Goal: Task Accomplishment & Management: Use online tool/utility

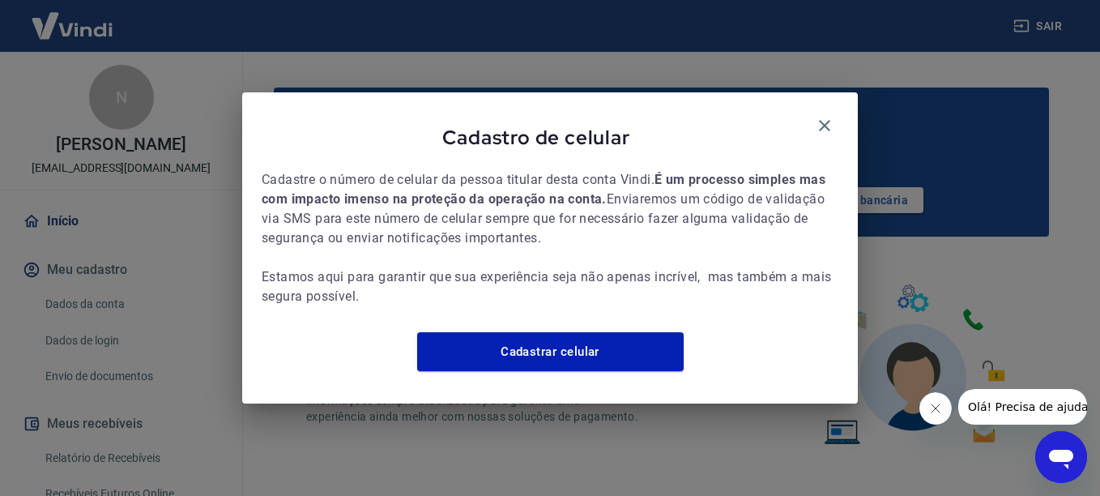
click at [804, 125] on span "Cadastro de celular" at bounding box center [536, 137] width 549 height 25
click at [825, 120] on icon "button" at bounding box center [824, 125] width 11 height 11
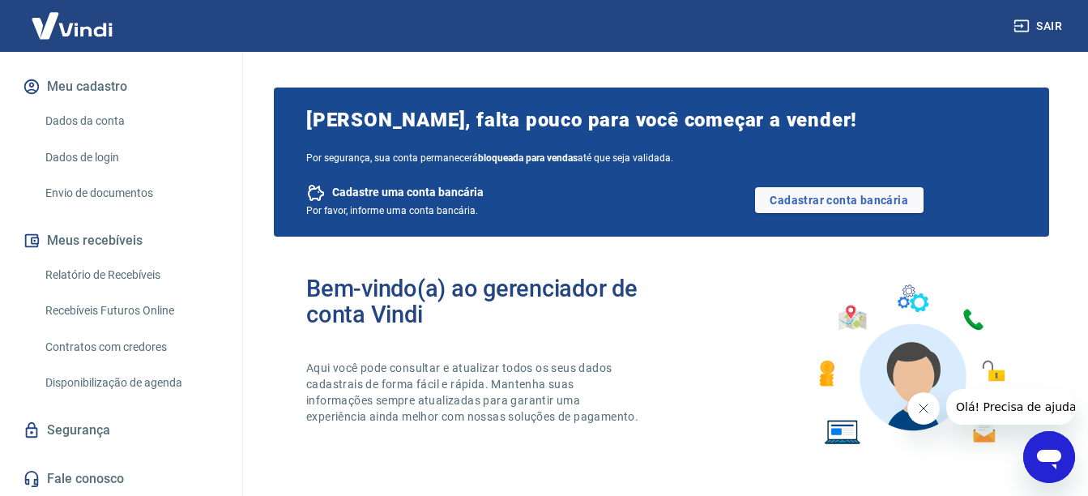
scroll to position [184, 0]
click at [160, 318] on link "Recebíveis Futuros Online" at bounding box center [131, 309] width 184 height 33
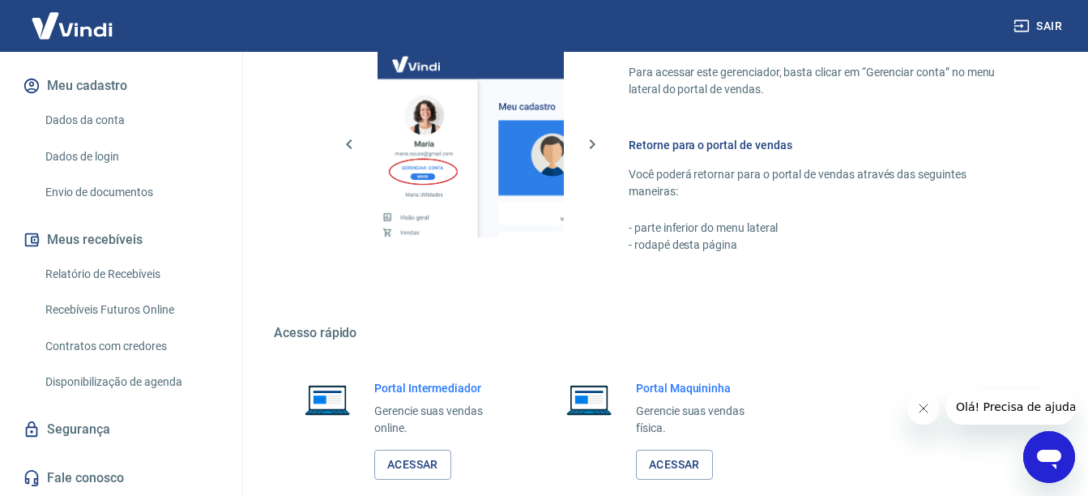
scroll to position [986, 0]
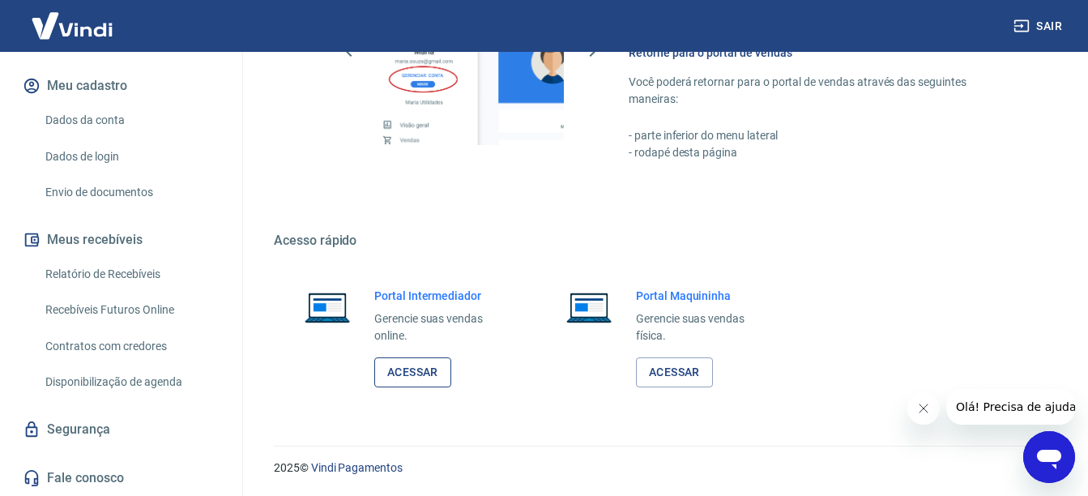
click at [411, 370] on link "Acessar" at bounding box center [412, 372] width 77 height 30
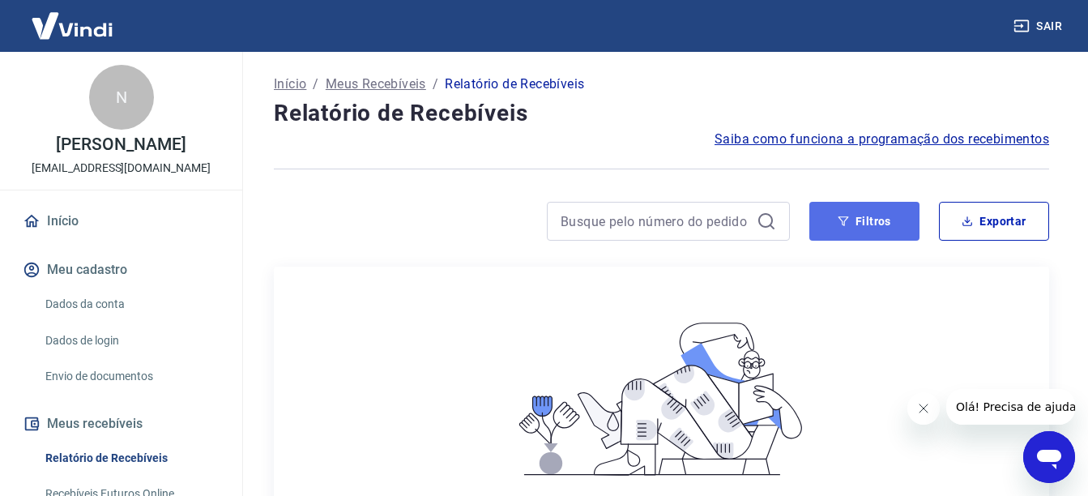
click at [908, 222] on button "Filtros" at bounding box center [864, 221] width 110 height 39
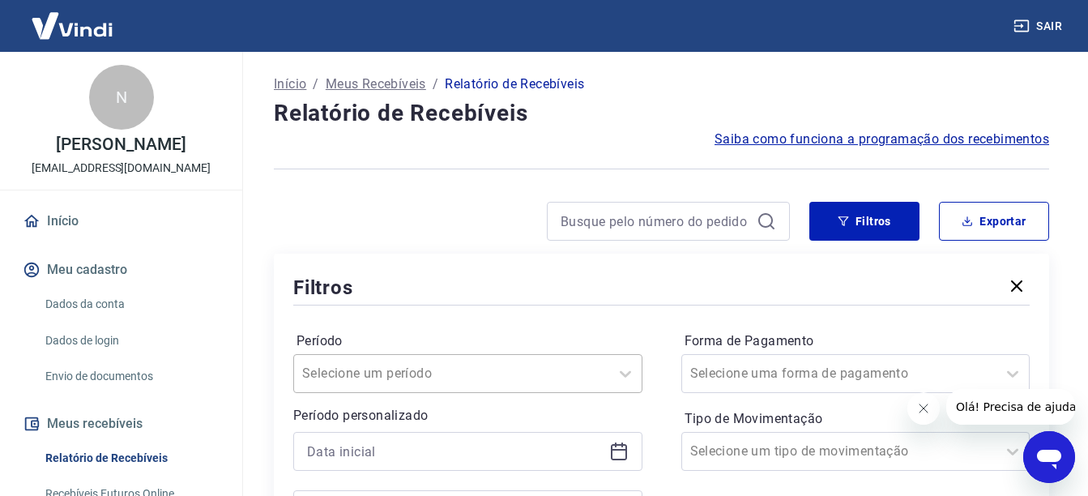
click at [578, 369] on div "Selecione um período" at bounding box center [467, 373] width 349 height 39
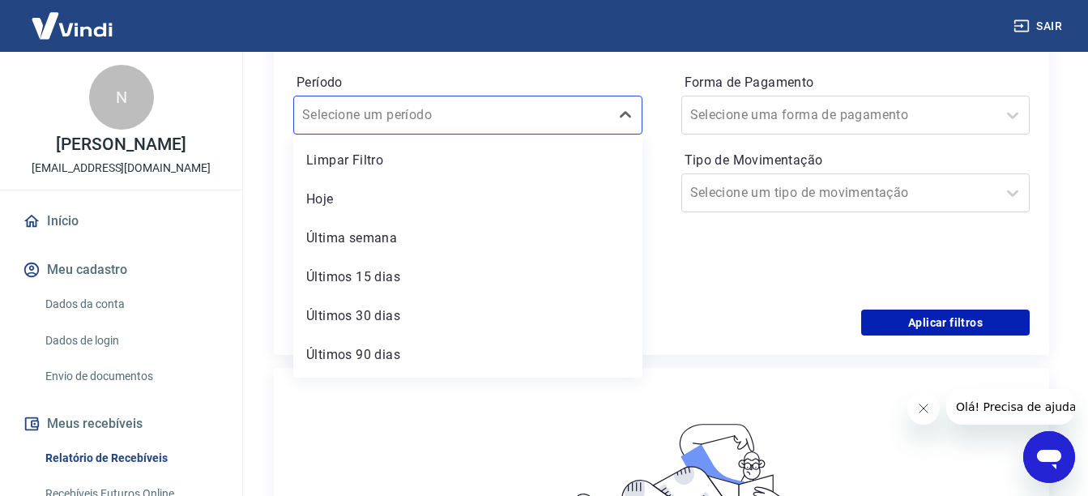
scroll to position [221, 0]
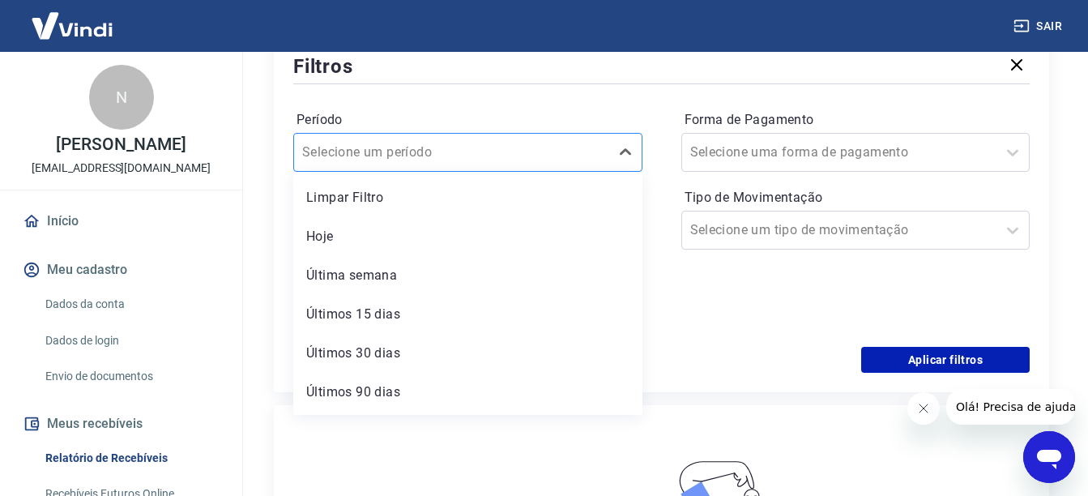
click at [517, 150] on div at bounding box center [451, 152] width 299 height 23
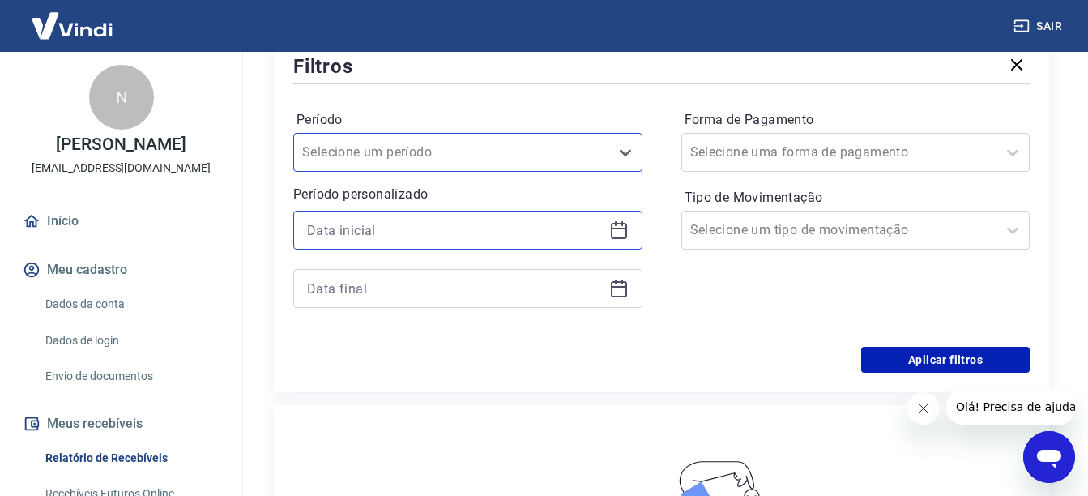
click at [437, 227] on input at bounding box center [455, 230] width 296 height 24
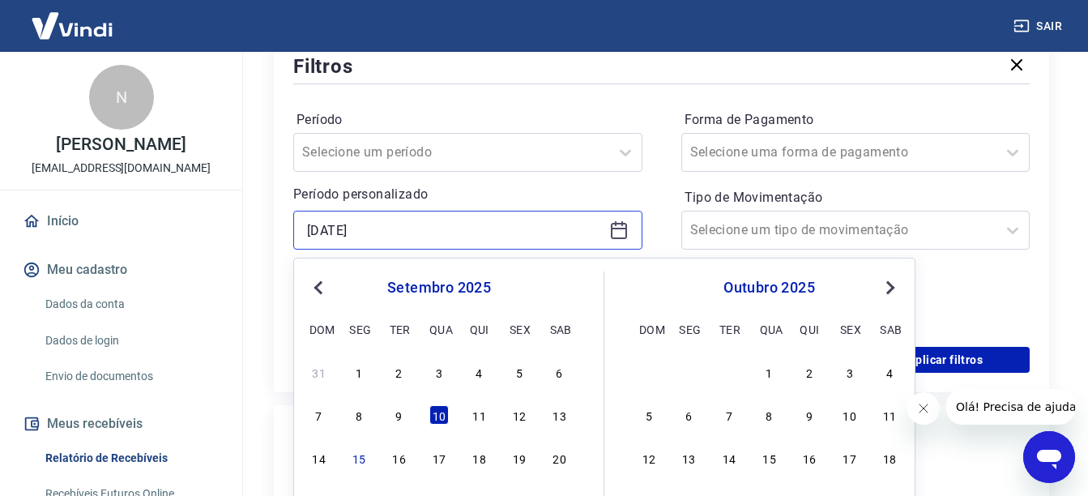
type input "[DATE]"
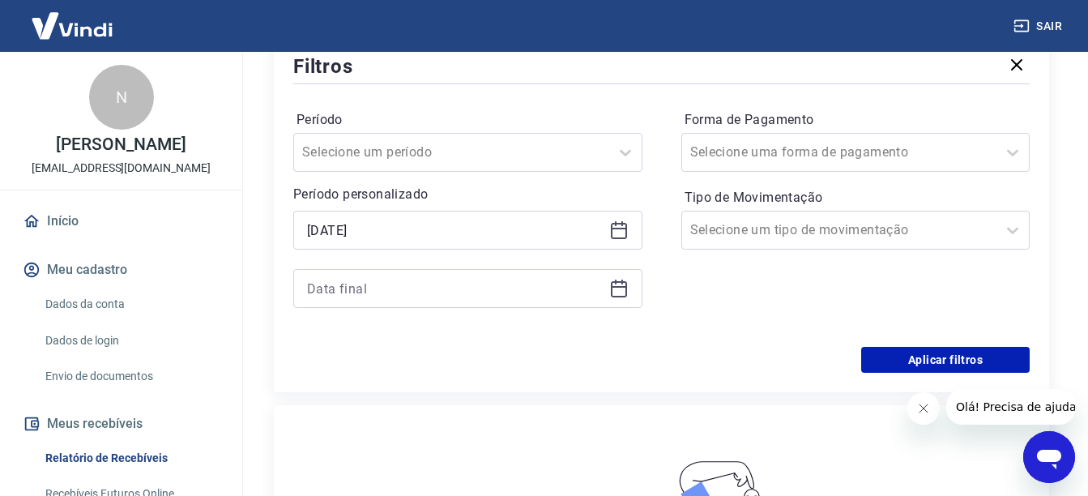
click at [502, 185] on p "Período personalizado" at bounding box center [467, 194] width 349 height 19
click at [390, 290] on input at bounding box center [455, 288] width 296 height 24
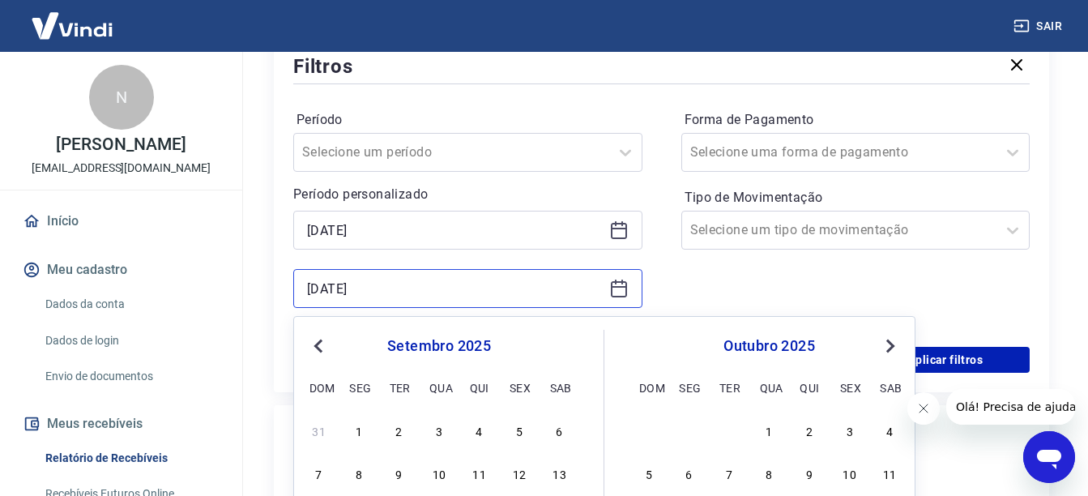
type input "[DATE]"
click at [414, 196] on p "Período personalizado" at bounding box center [467, 194] width 349 height 19
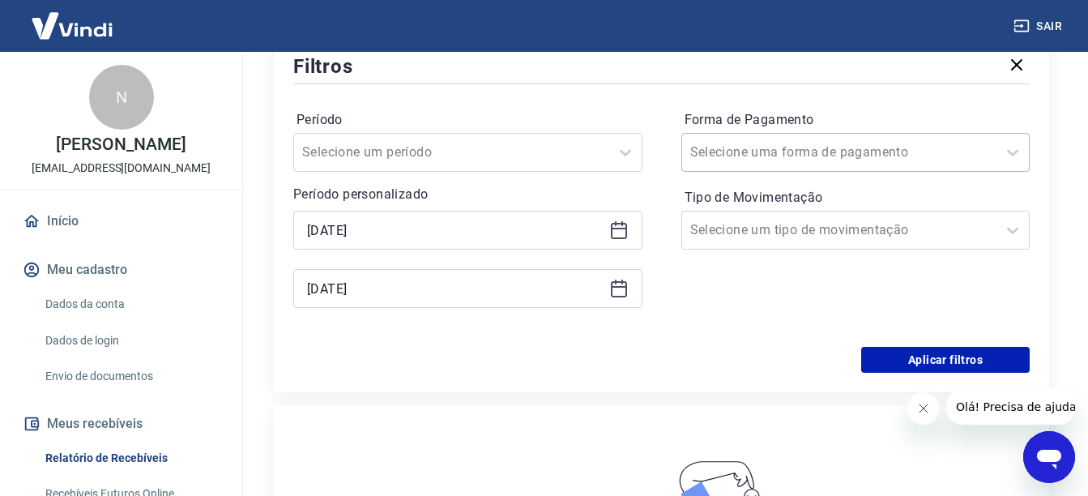
click at [930, 156] on div at bounding box center [839, 152] width 299 height 23
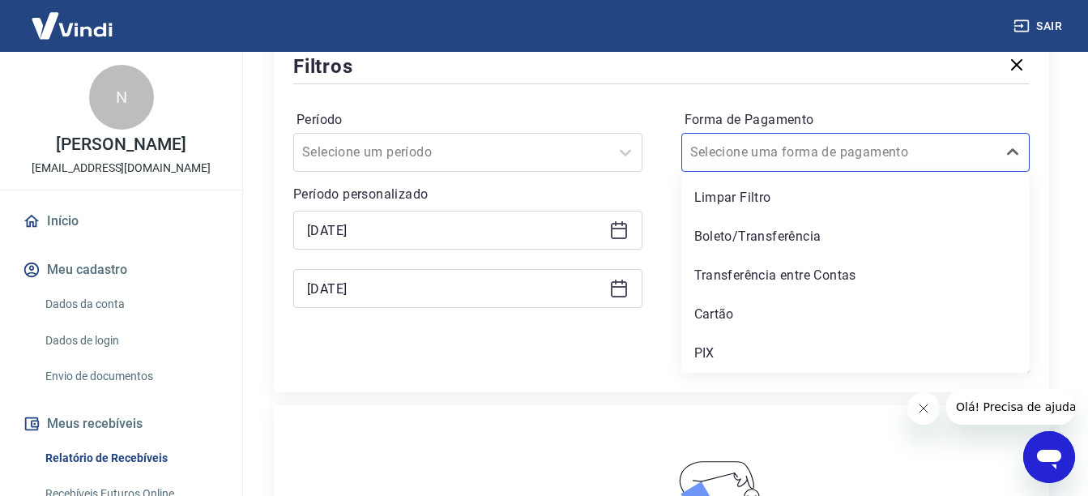
click at [910, 108] on div "Forma de Pagamento option Limpar Filtro focused, 1 of 5. 5 results available. U…" at bounding box center [855, 139] width 349 height 65
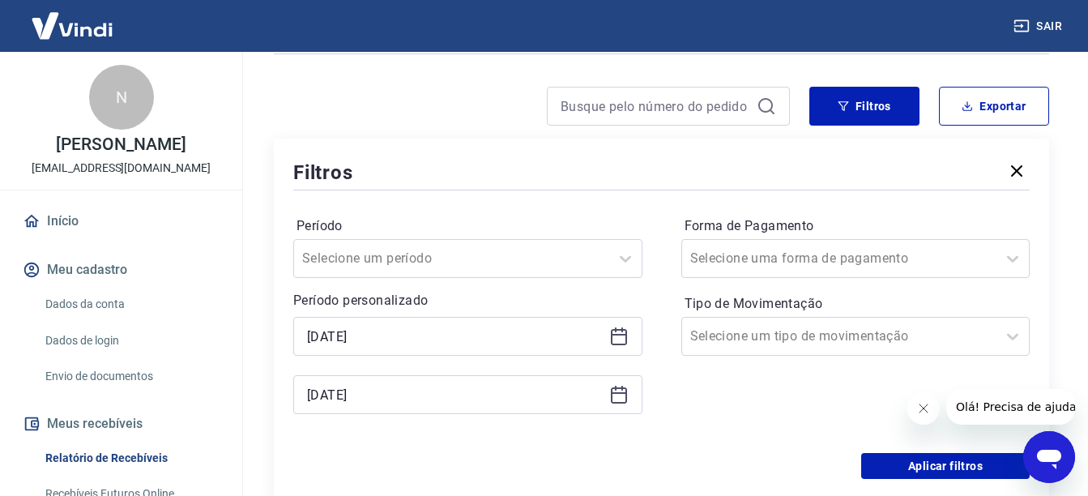
scroll to position [140, 0]
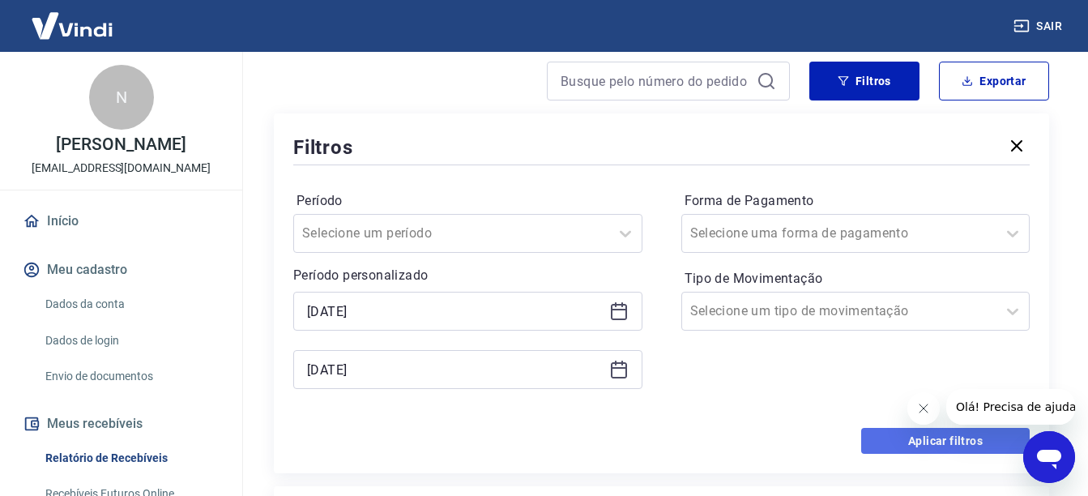
click at [877, 451] on button "Aplicar filtros" at bounding box center [945, 441] width 168 height 26
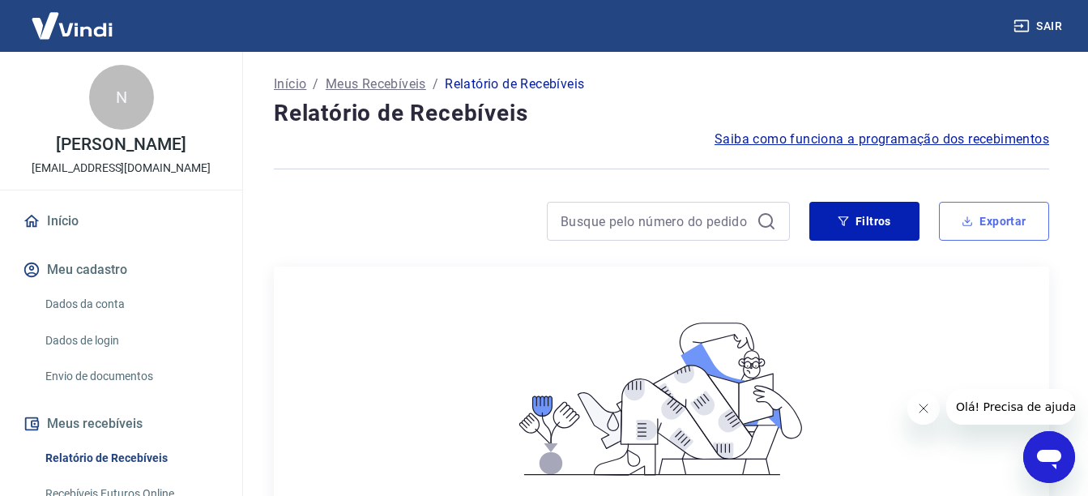
click at [999, 227] on button "Exportar" at bounding box center [994, 221] width 110 height 39
type input "[DATE]"
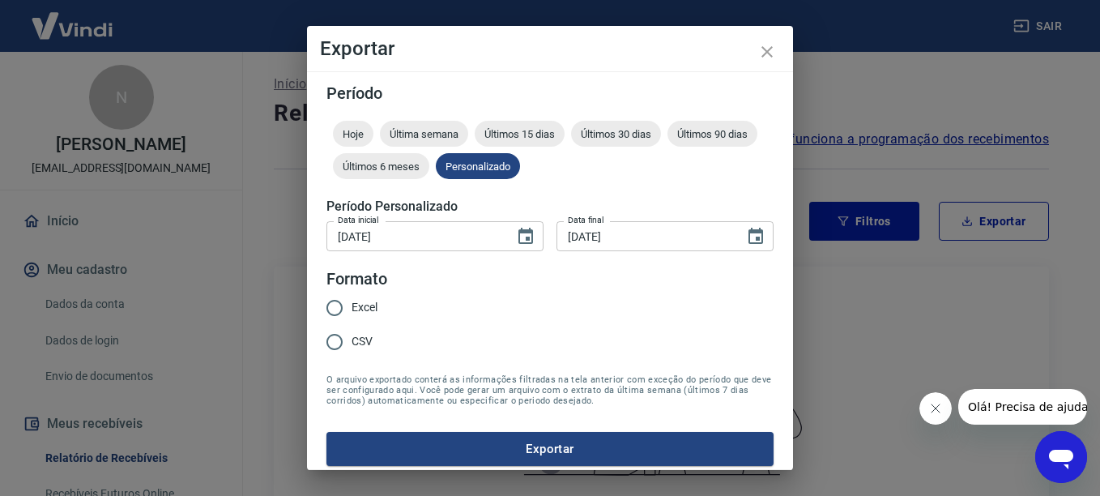
click at [350, 333] on input "CSV" at bounding box center [335, 342] width 34 height 34
radio input "true"
click at [484, 447] on button "Exportar" at bounding box center [549, 449] width 447 height 34
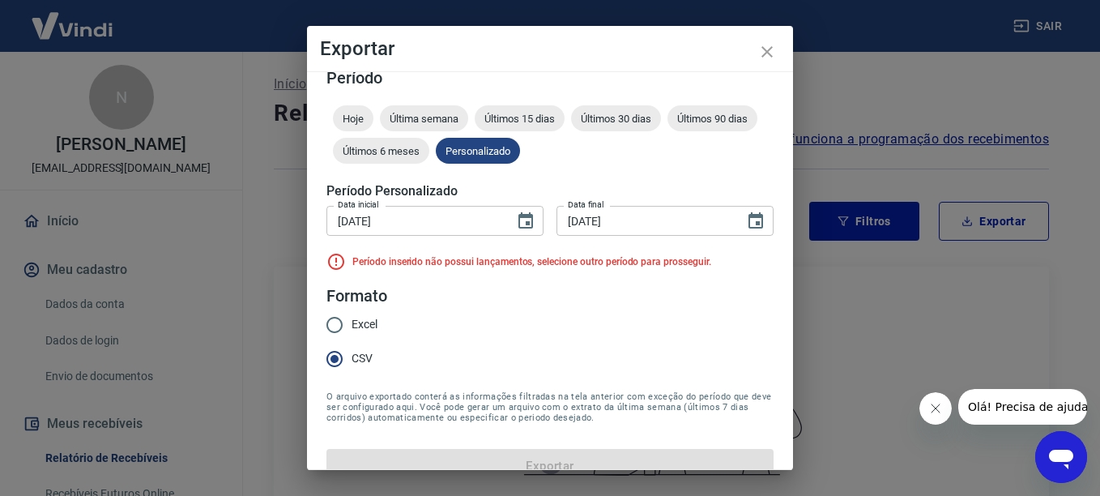
scroll to position [42, 0]
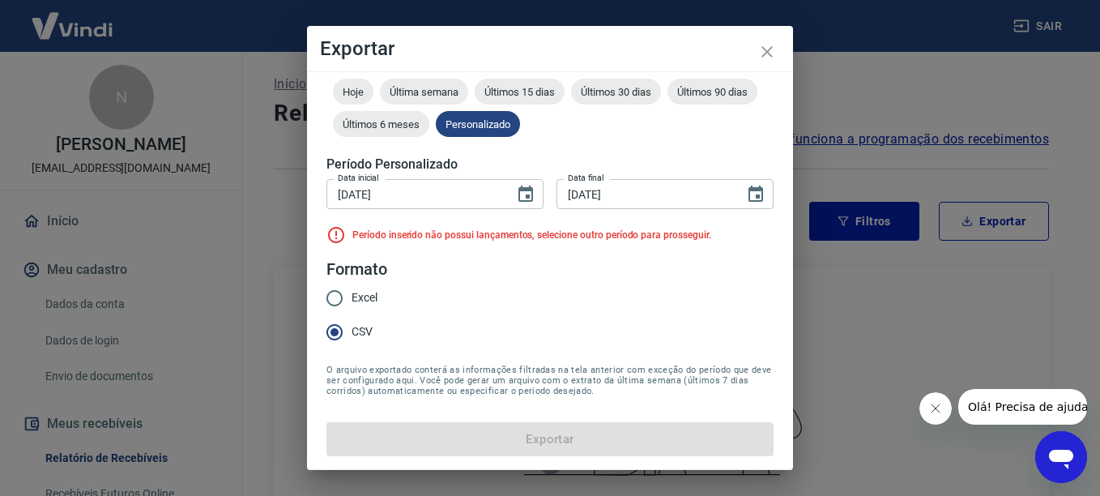
click at [477, 277] on form "Período Hoje Última semana Últimos 15 dias Últimos 30 dias Últimos 90 dias Últi…" at bounding box center [549, 249] width 447 height 413
click at [497, 340] on form "Período Hoje Última semana Últimos 15 dias Últimos 30 dias Últimos 90 dias Últi…" at bounding box center [549, 249] width 447 height 413
click at [545, 427] on form "Período Hoje Última semana Últimos 15 dias Últimos 30 dias Últimos 90 dias Últi…" at bounding box center [549, 249] width 447 height 413
click at [660, 196] on input "[DATE]" at bounding box center [644, 194] width 177 height 30
click at [638, 249] on form "Período Hoje Última semana Últimos 15 dias Últimos 30 dias Últimos 90 dias Últi…" at bounding box center [549, 249] width 447 height 413
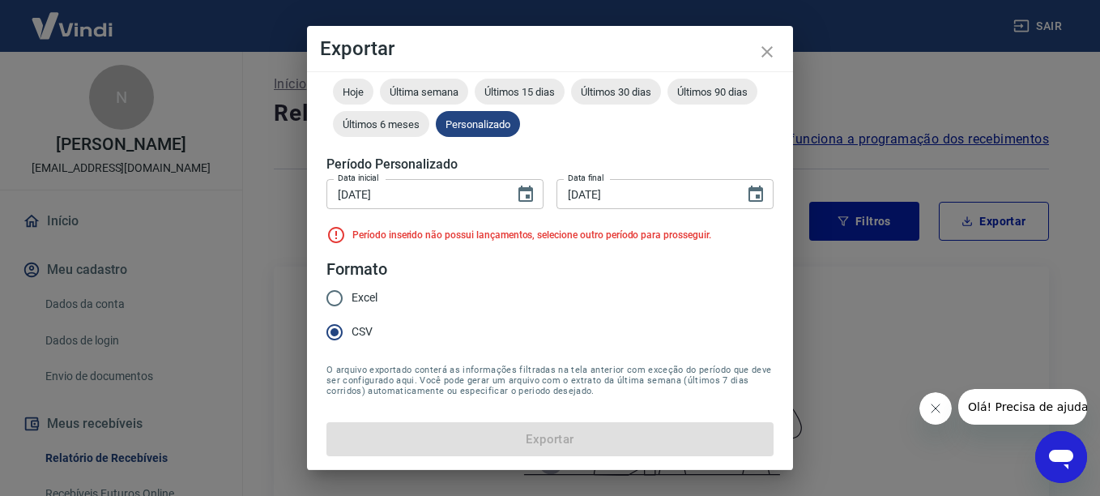
click at [576, 194] on input "[DATE]" at bounding box center [644, 194] width 177 height 30
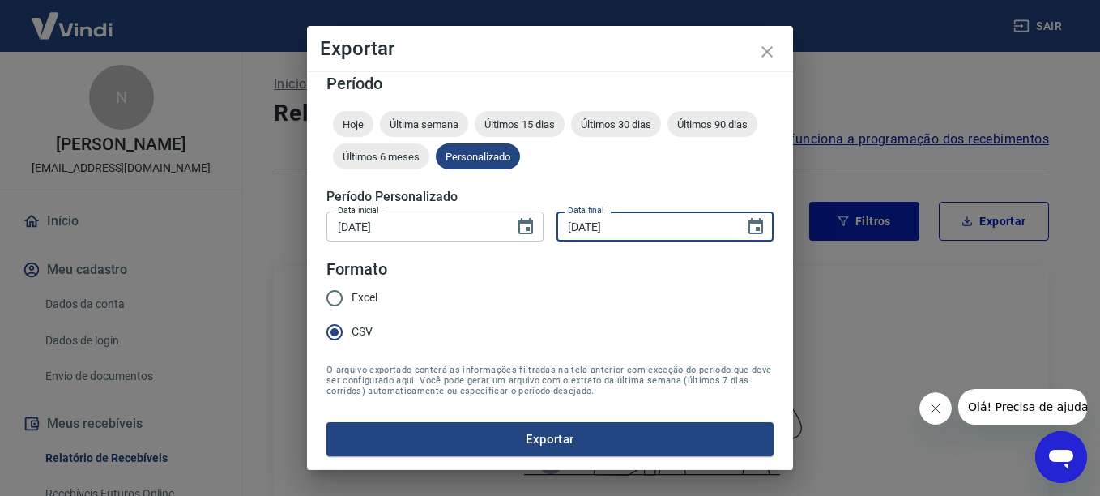
scroll to position [10, 0]
click at [533, 429] on button "Exportar" at bounding box center [549, 439] width 447 height 34
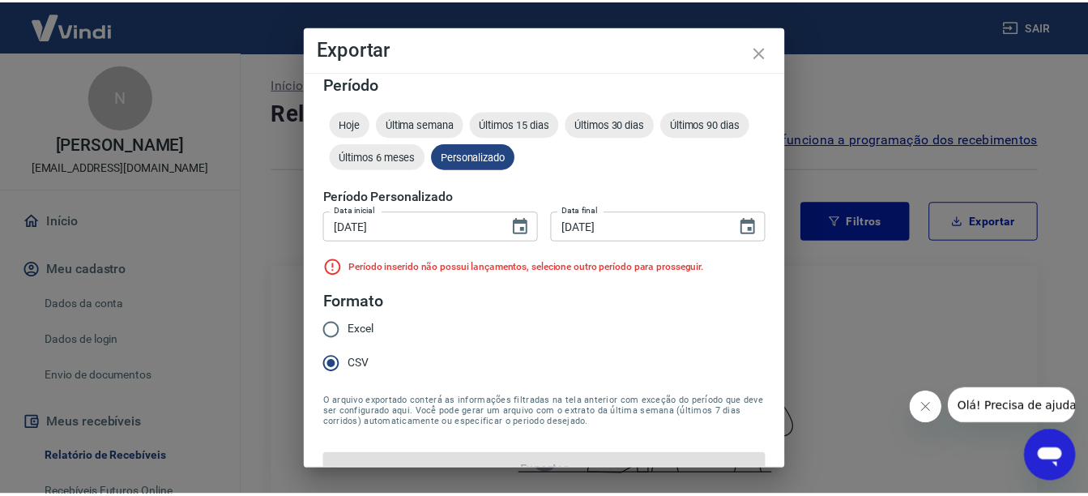
scroll to position [42, 0]
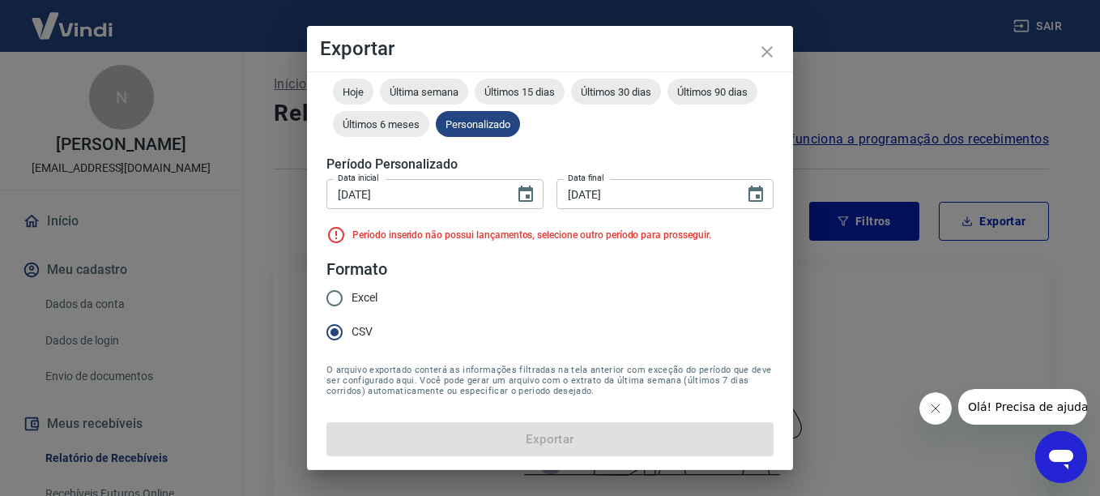
click at [603, 308] on form "Período Hoje Última semana Últimos 15 dias Últimos 30 dias Últimos 90 dias Últi…" at bounding box center [549, 249] width 447 height 413
click at [612, 198] on input "11/09/2025" at bounding box center [644, 194] width 177 height 30
click at [767, 53] on icon "close" at bounding box center [766, 51] width 11 height 11
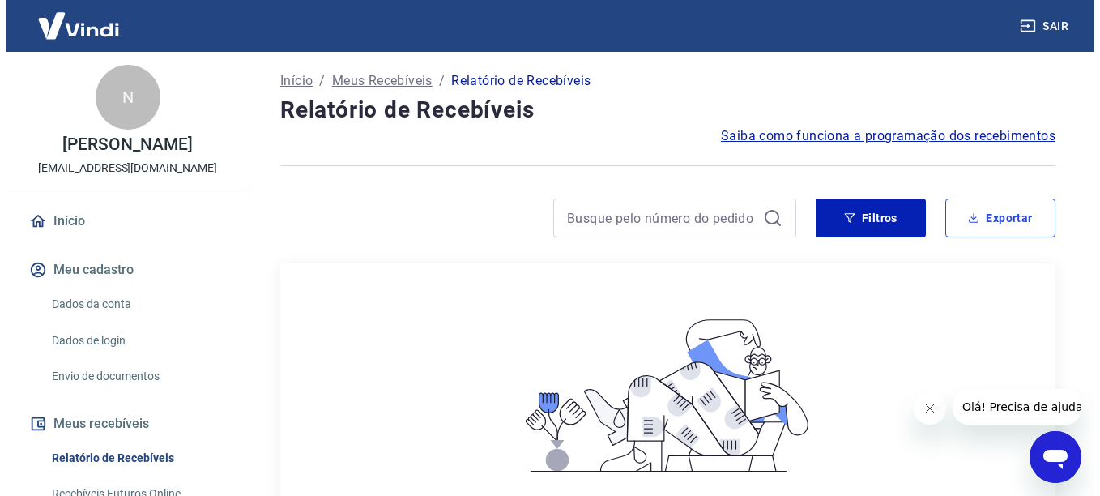
scroll to position [0, 0]
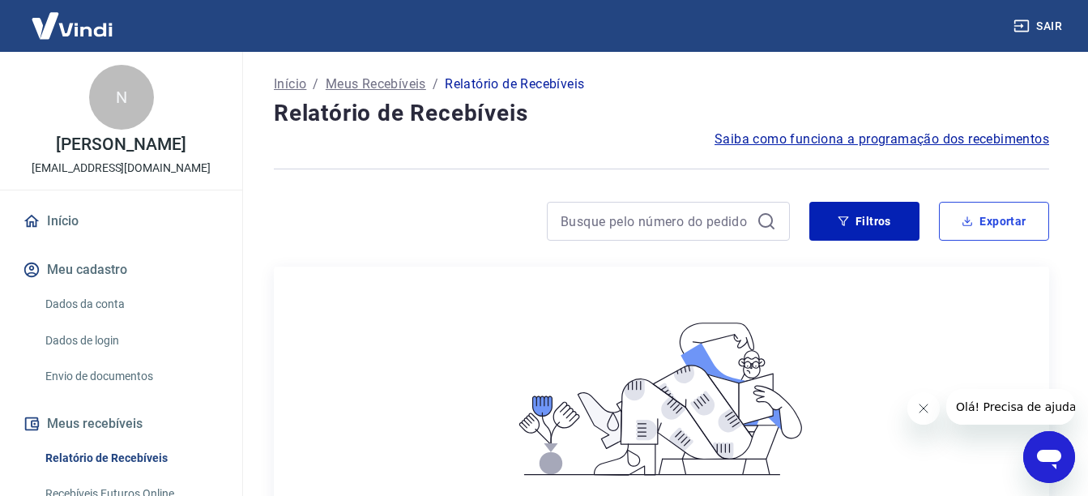
click at [1035, 213] on button "Exportar" at bounding box center [994, 221] width 110 height 39
type input "[DATE]"
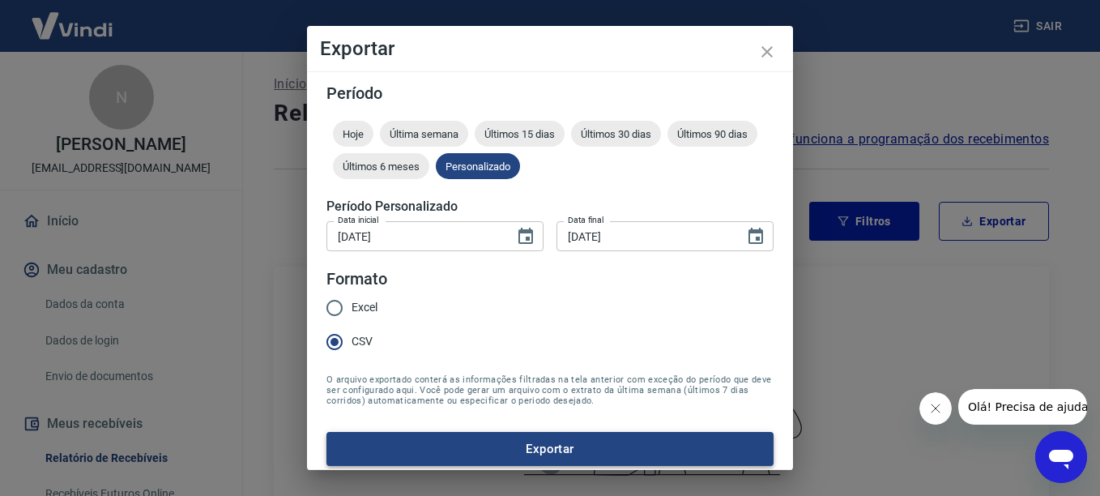
click at [474, 448] on button "Exportar" at bounding box center [549, 449] width 447 height 34
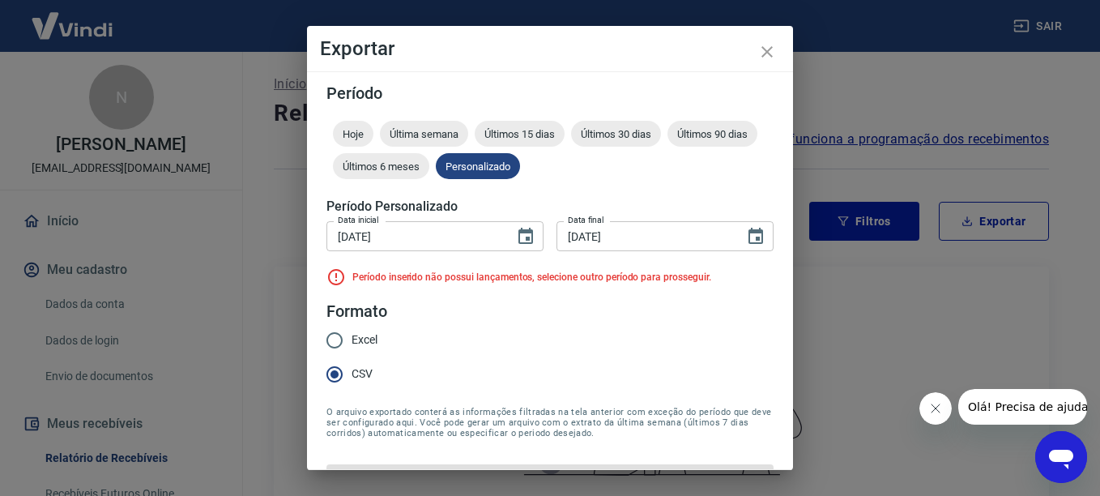
click at [625, 312] on form "Período Hoje Última semana Últimos 15 dias Últimos 30 dias Últimos 90 dias Últi…" at bounding box center [549, 291] width 447 height 413
click at [769, 56] on icon "close" at bounding box center [766, 51] width 19 height 19
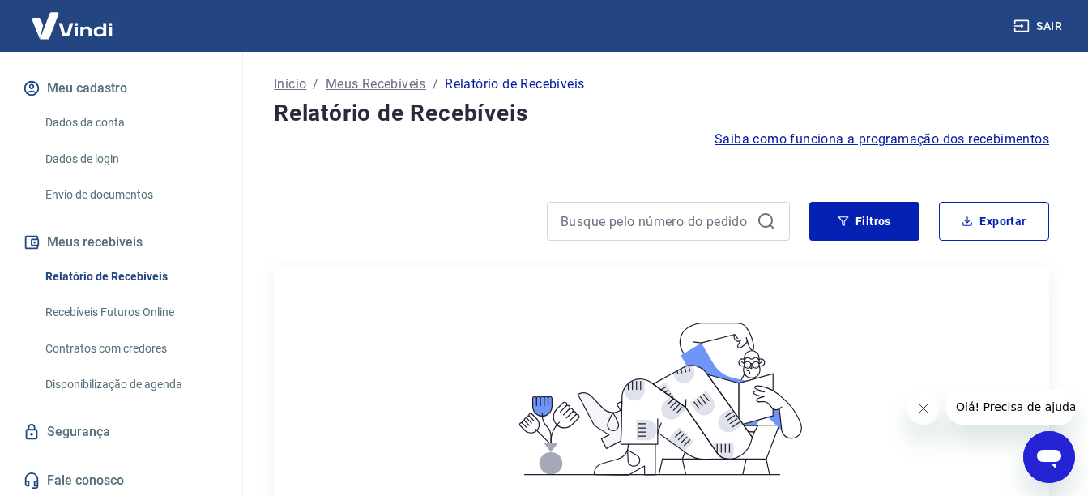
scroll to position [184, 0]
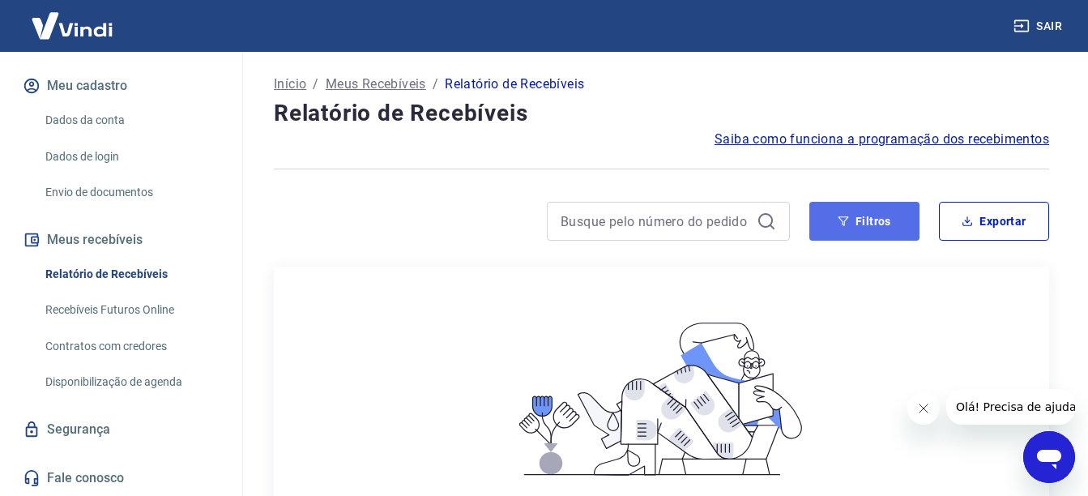
click at [910, 228] on button "Filtros" at bounding box center [864, 221] width 110 height 39
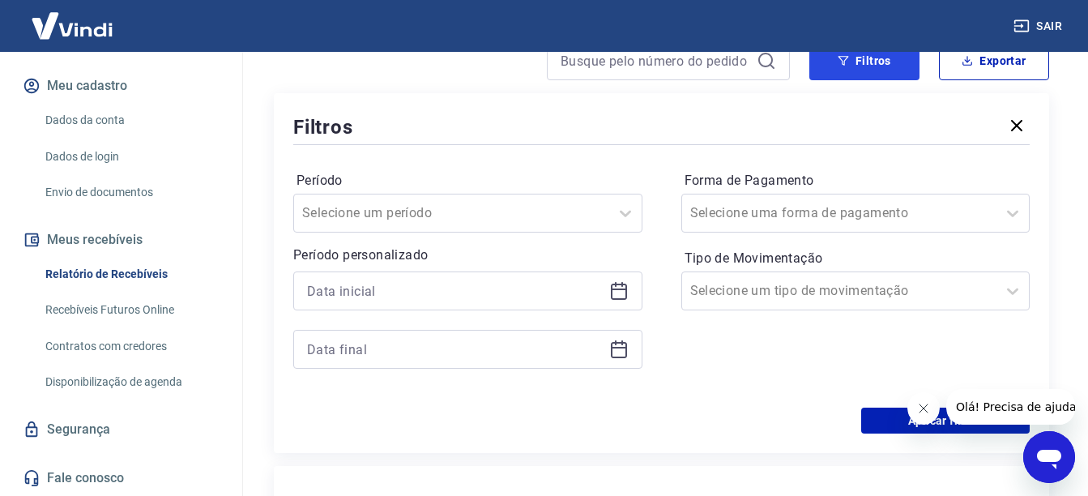
scroll to position [162, 0]
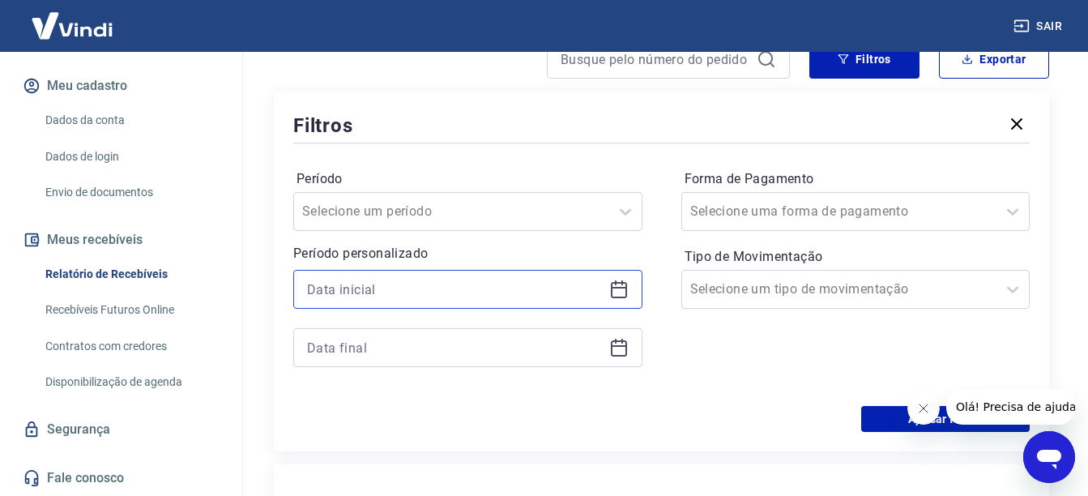
click at [484, 294] on input at bounding box center [455, 289] width 296 height 24
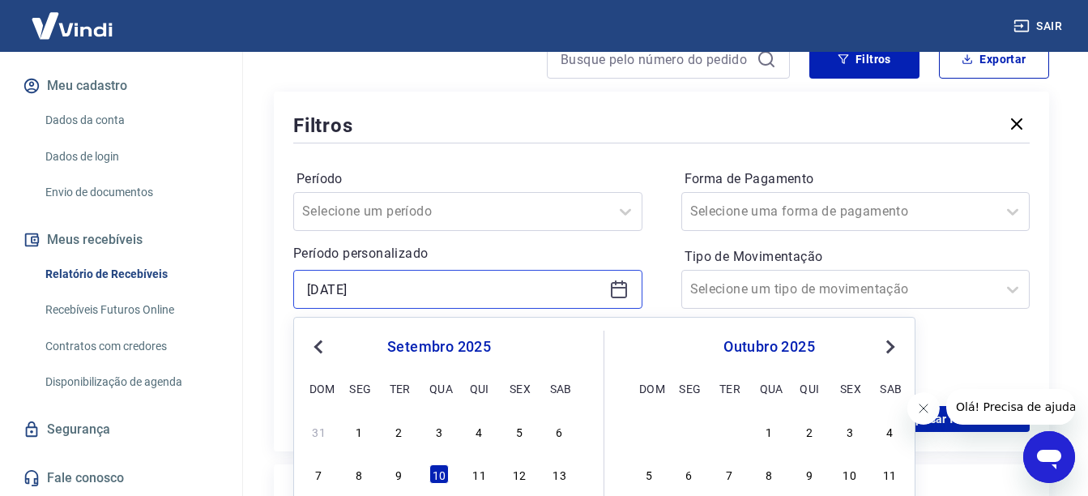
type input "[DATE]"
click at [539, 259] on p "Período personalizado" at bounding box center [467, 253] width 349 height 19
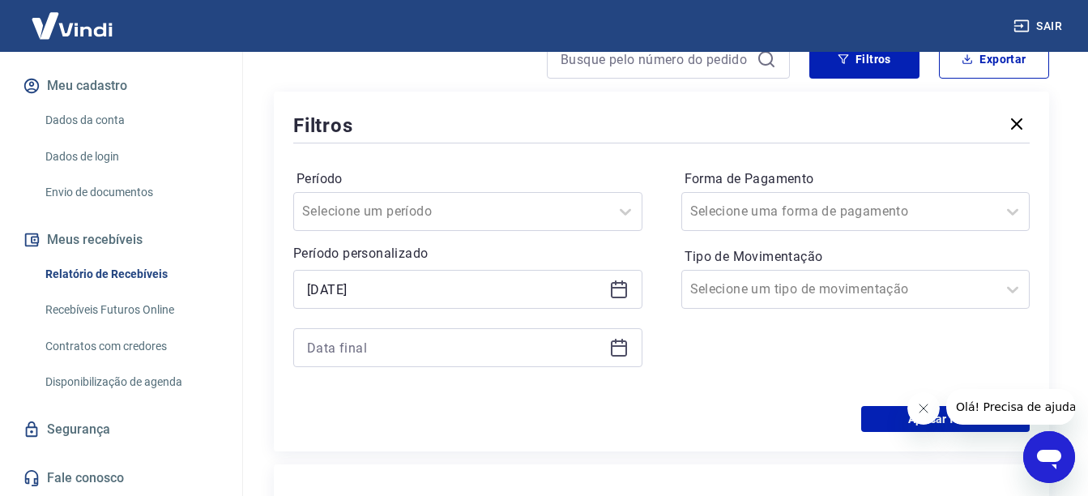
click at [475, 331] on div at bounding box center [467, 347] width 349 height 39
click at [468, 339] on input at bounding box center [455, 347] width 296 height 24
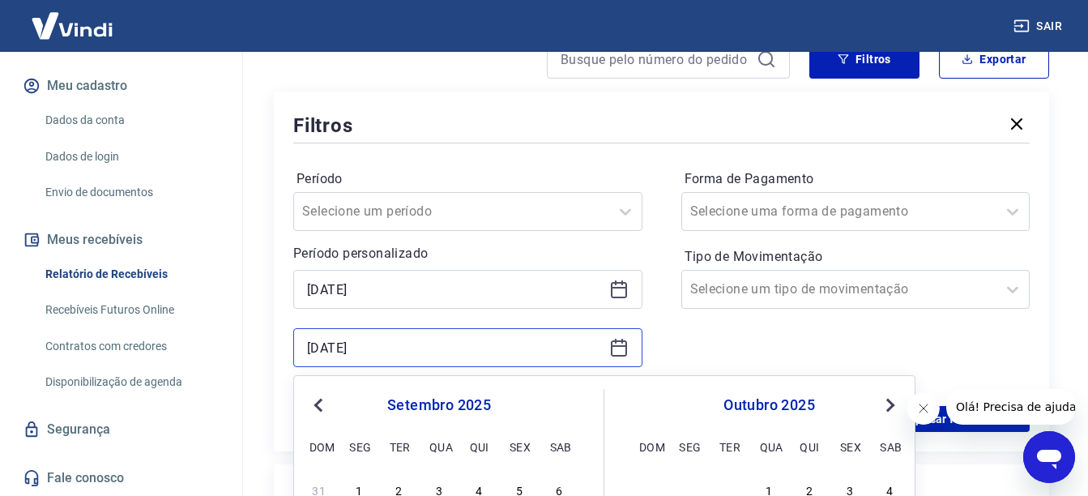
type input "[DATE]"
click at [600, 245] on p "Período personalizado" at bounding box center [467, 253] width 349 height 19
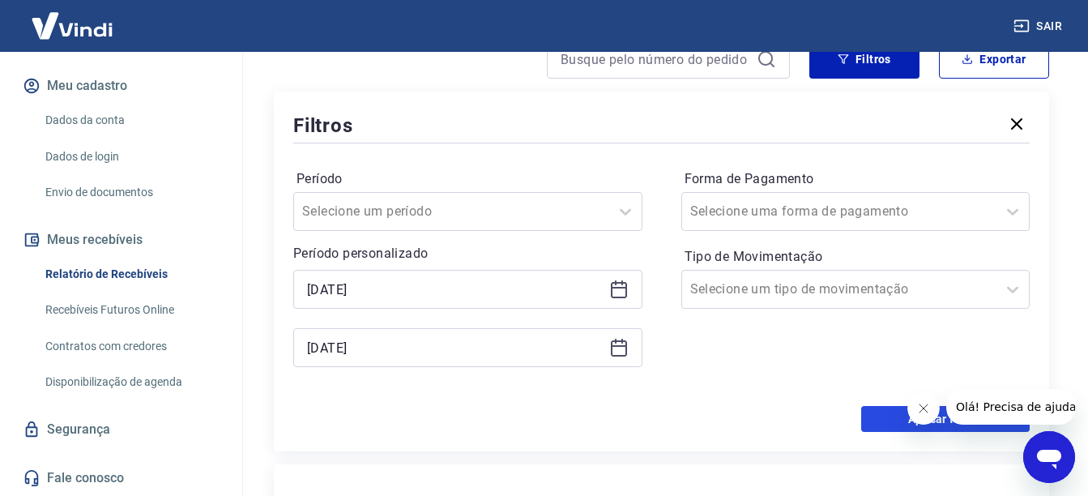
click at [869, 426] on button "Aplicar filtros" at bounding box center [945, 419] width 168 height 26
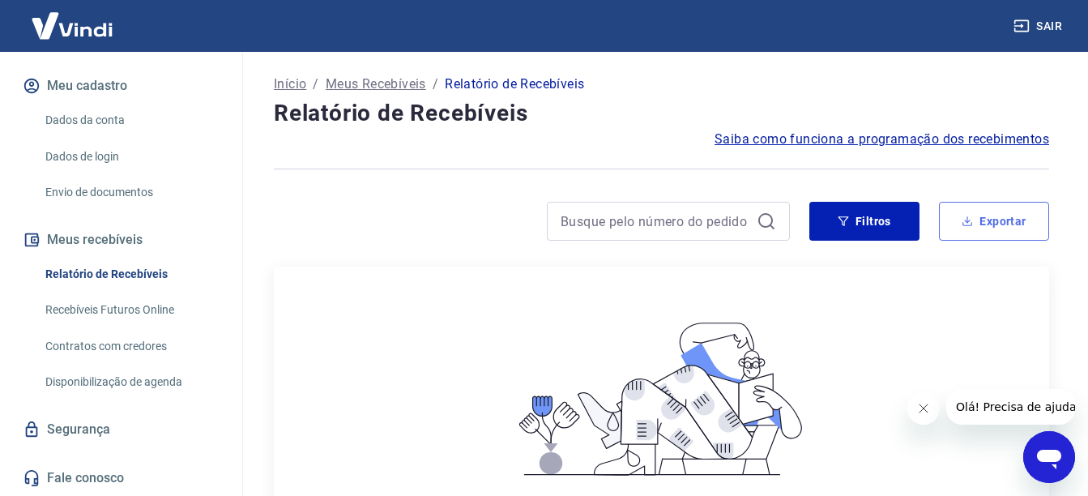
click at [1022, 220] on button "Exportar" at bounding box center [994, 221] width 110 height 39
type input "[DATE]"
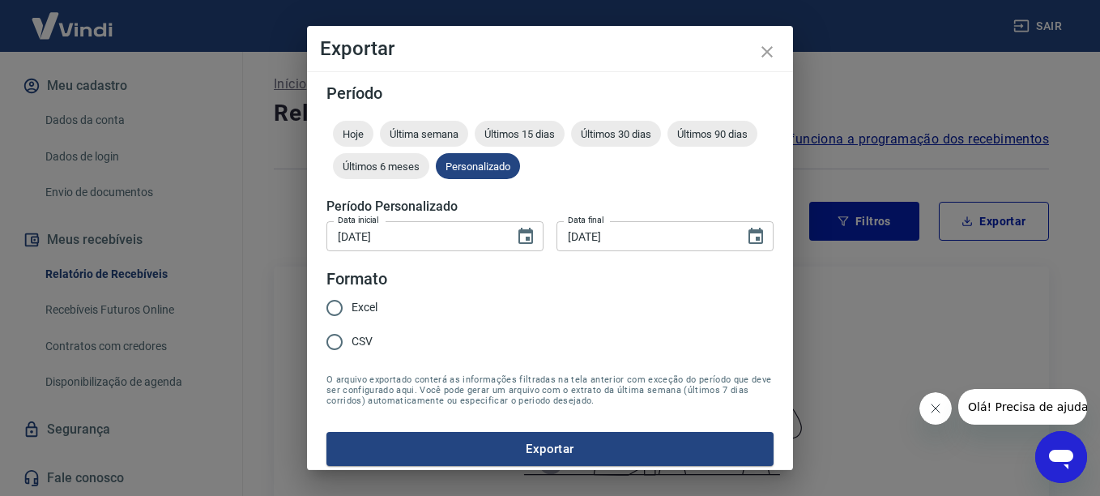
click at [342, 340] on input "CSV" at bounding box center [335, 342] width 34 height 34
radio input "true"
click at [492, 445] on button "Exportar" at bounding box center [549, 449] width 447 height 34
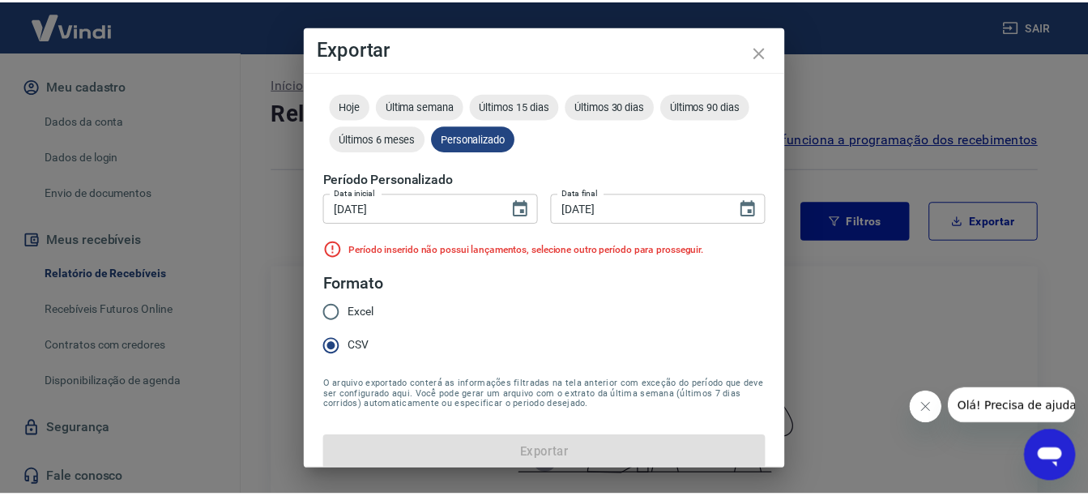
scroll to position [42, 0]
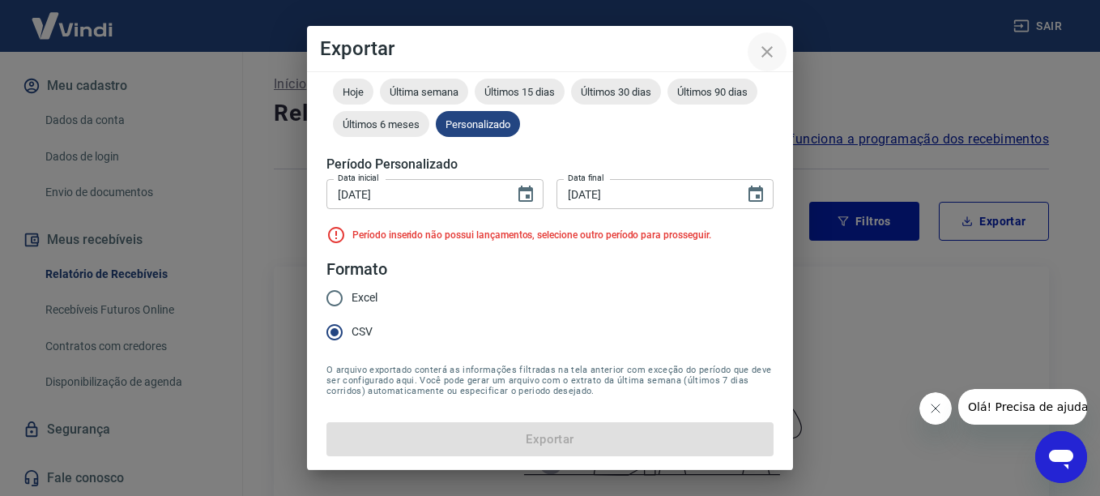
click at [778, 49] on button "close" at bounding box center [767, 51] width 39 height 39
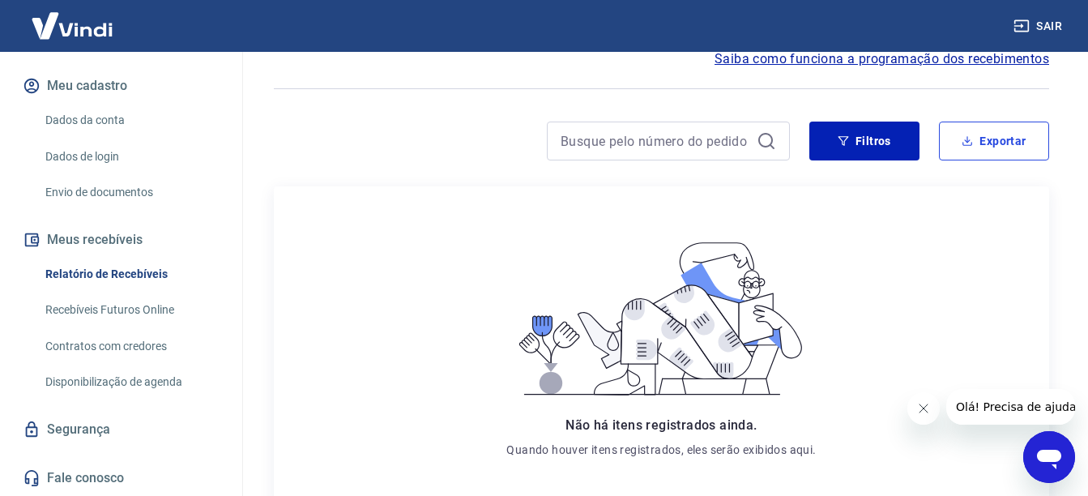
scroll to position [162, 0]
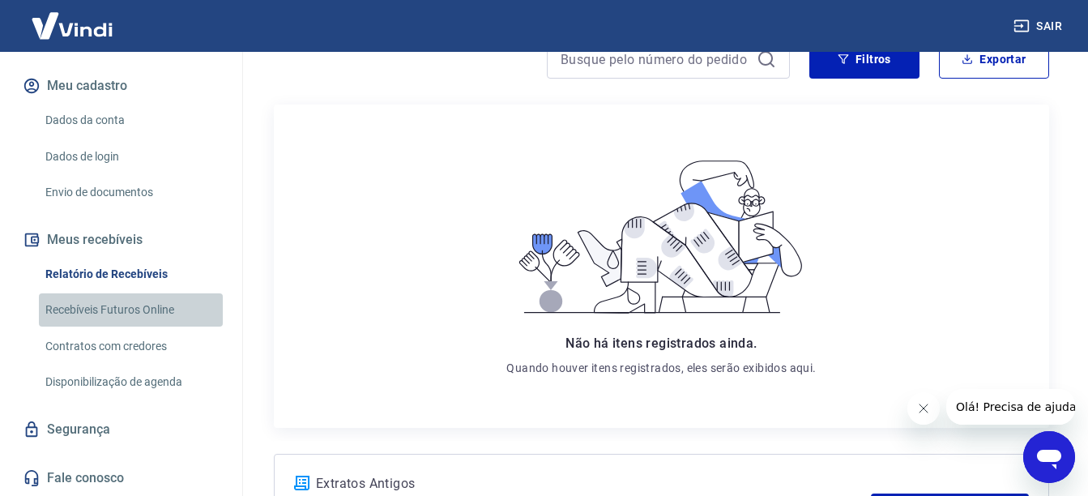
click at [155, 318] on link "Recebíveis Futuros Online" at bounding box center [131, 309] width 184 height 33
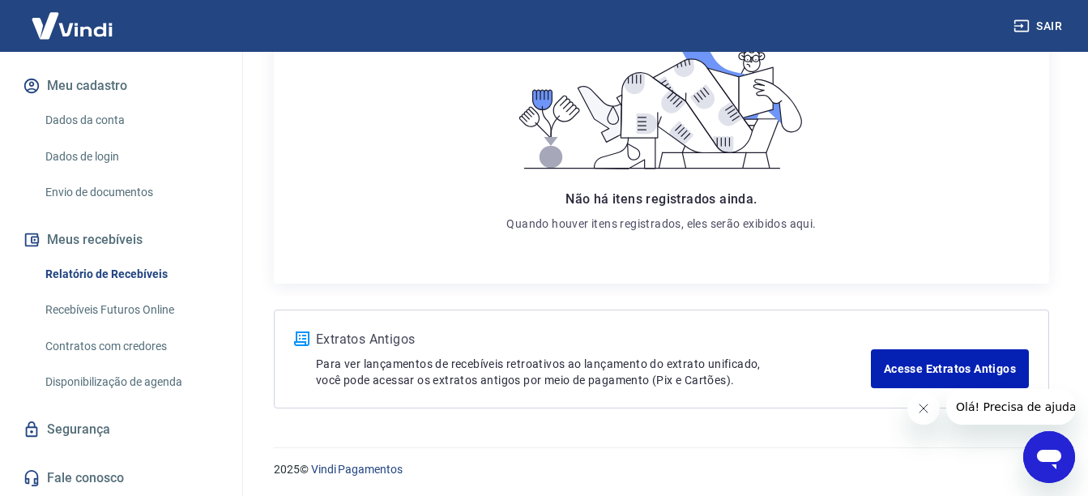
scroll to position [309, 0]
click at [112, 437] on link "Segurança" at bounding box center [120, 429] width 203 height 36
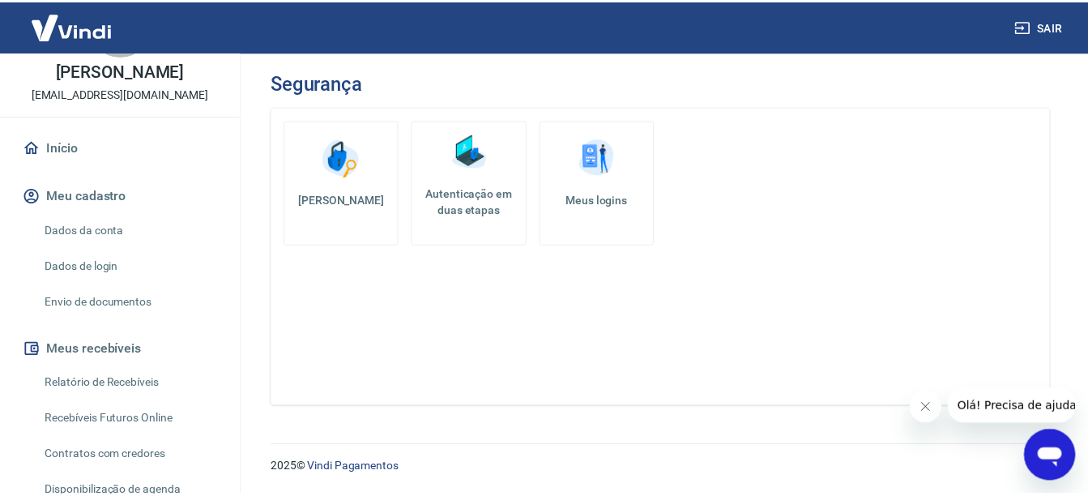
scroll to position [184, 0]
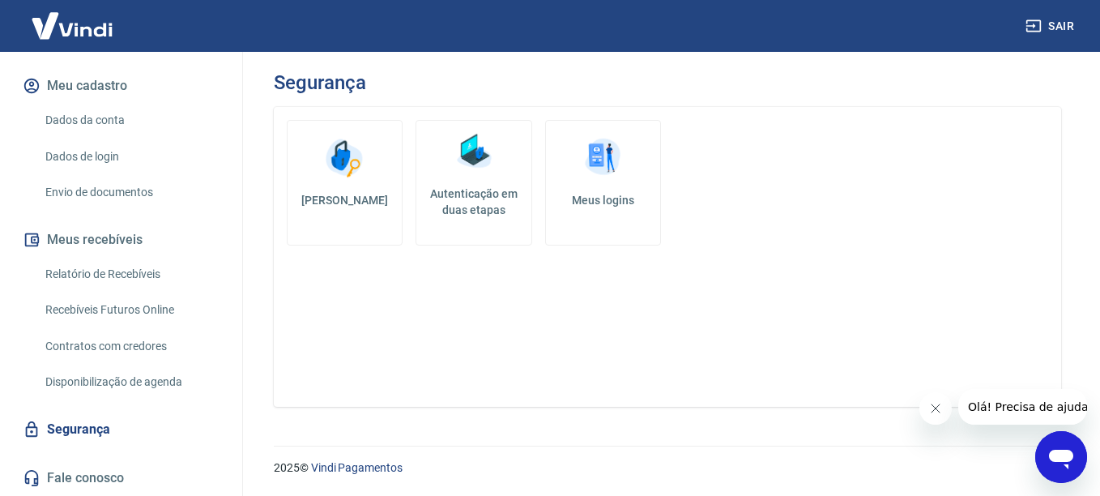
click at [156, 271] on link "Relatório de Recebíveis" at bounding box center [131, 274] width 184 height 33
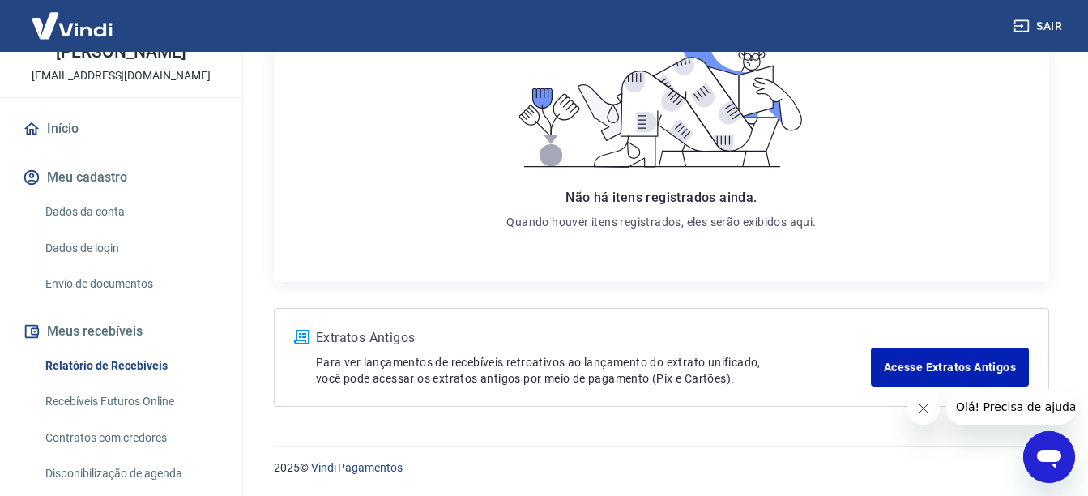
scroll to position [184, 0]
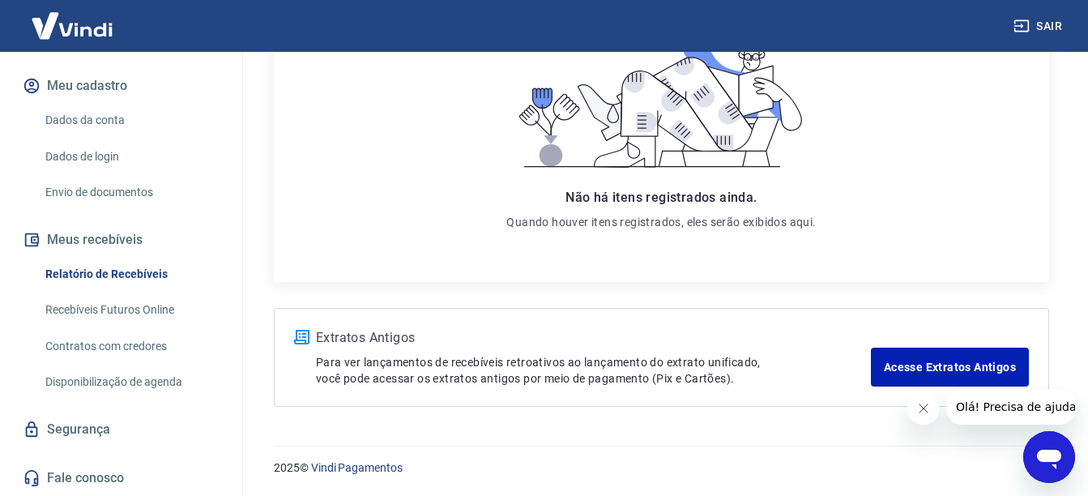
click at [102, 307] on link "Recebíveis Futuros Online" at bounding box center [131, 309] width 184 height 33
click at [106, 249] on button "Meus recebíveis" at bounding box center [120, 240] width 203 height 36
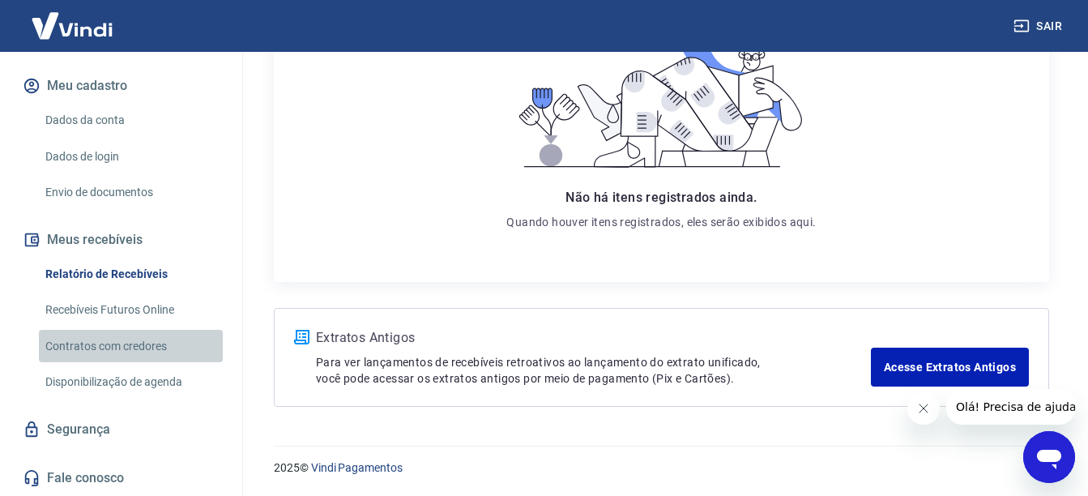
click at [164, 348] on link "Contratos com credores" at bounding box center [131, 346] width 184 height 33
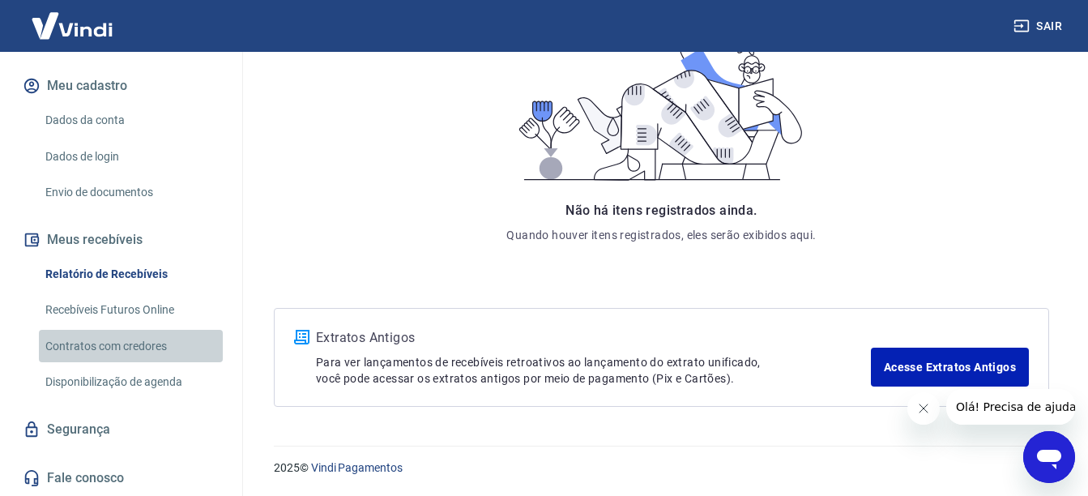
scroll to position [382, 0]
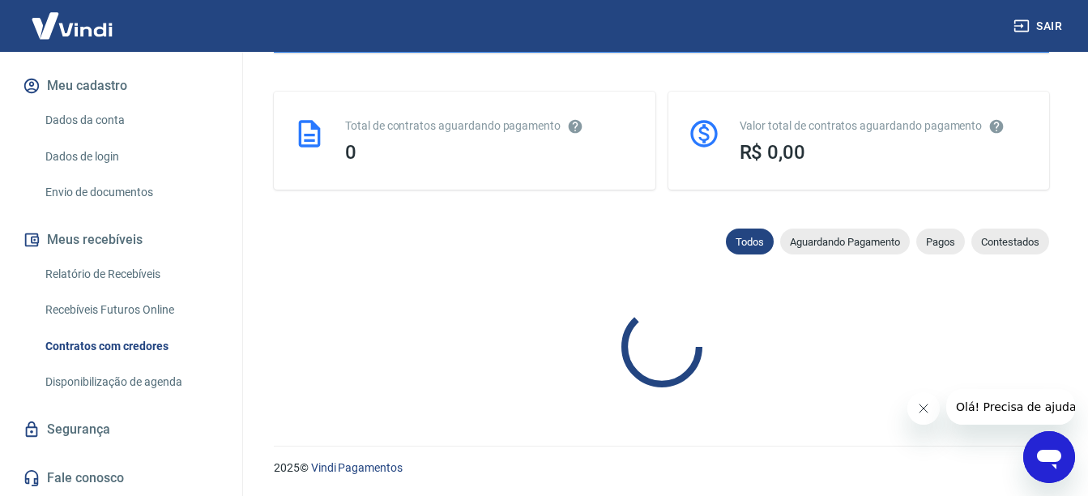
click at [113, 377] on link "Disponibilização de agenda" at bounding box center [131, 381] width 184 height 33
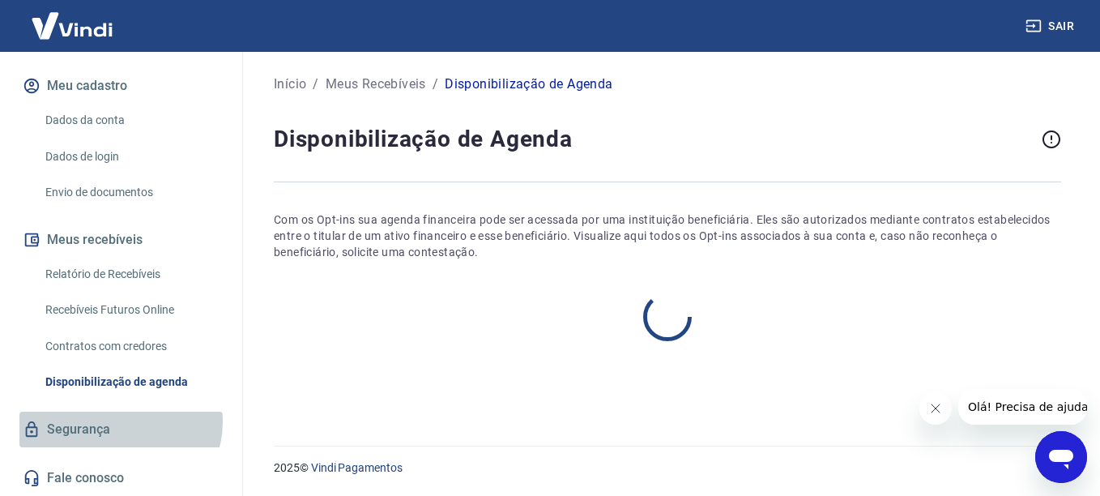
click at [119, 420] on link "Segurança" at bounding box center [120, 429] width 203 height 36
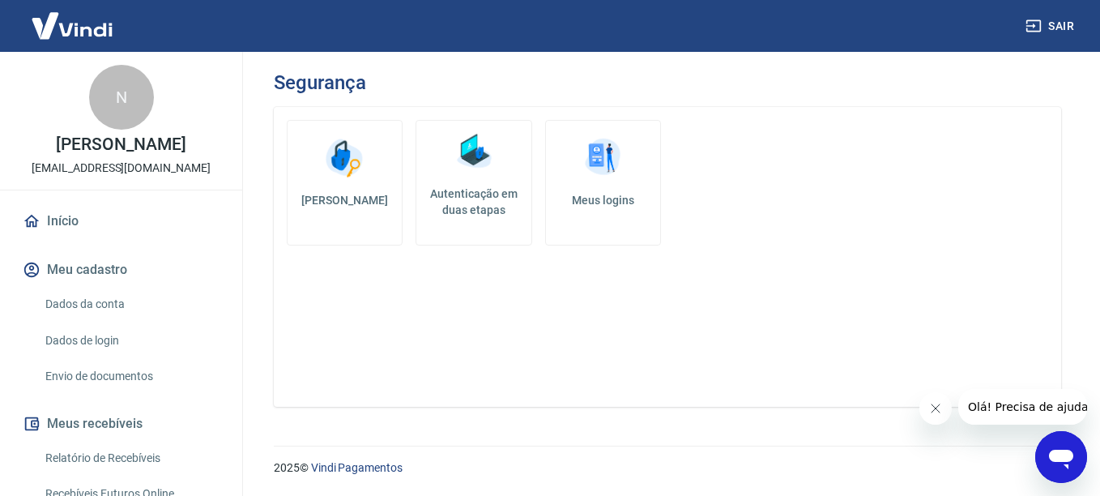
click at [148, 283] on button "Meu cadastro" at bounding box center [120, 270] width 203 height 36
click at [128, 220] on link "Início" at bounding box center [120, 221] width 203 height 36
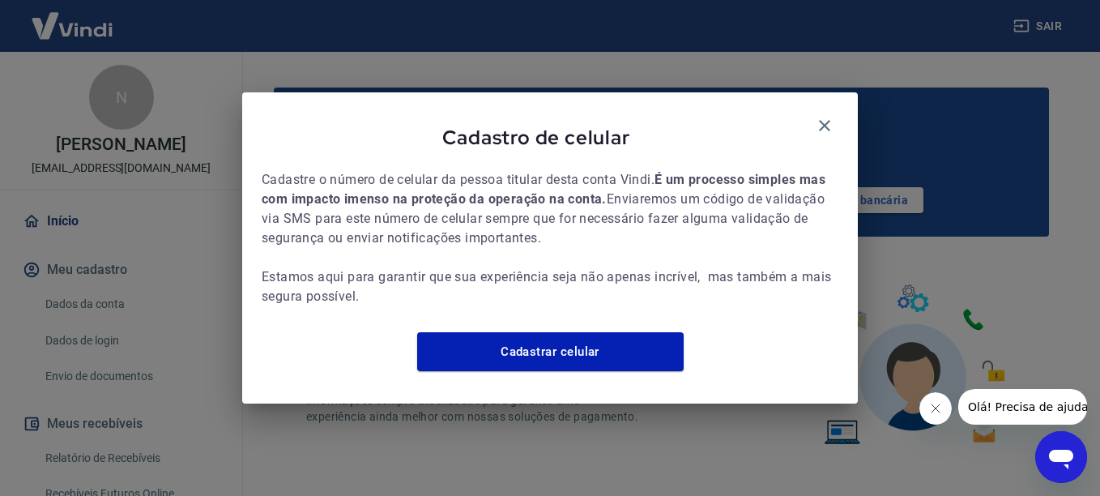
click at [835, 126] on div "Cadastro de celular" at bounding box center [550, 141] width 577 height 58
click at [825, 116] on icon "button" at bounding box center [824, 125] width 19 height 19
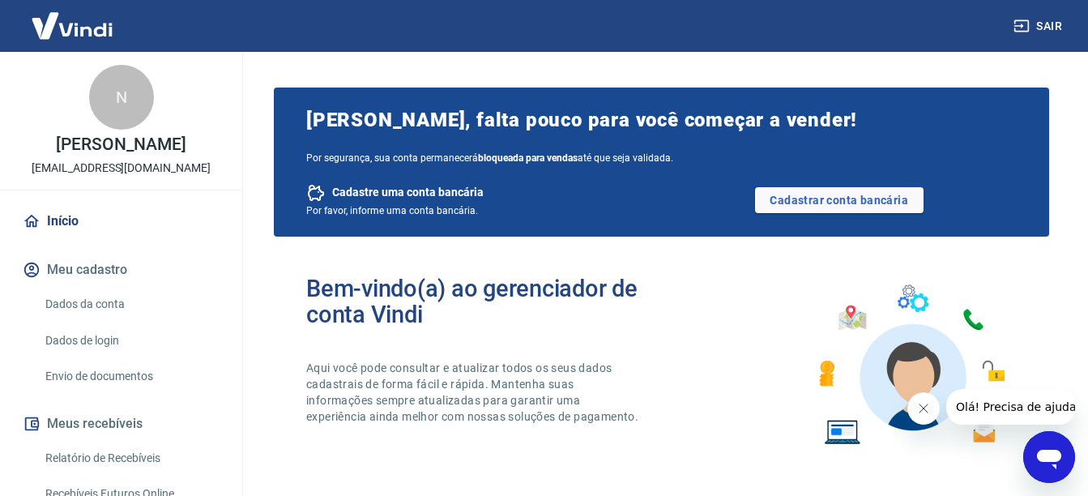
click at [725, 285] on div "Bem-vindo(a) ao gerenciador de conta Vindi Aqui você pode consultar e atualizar…" at bounding box center [661, 364] width 775 height 231
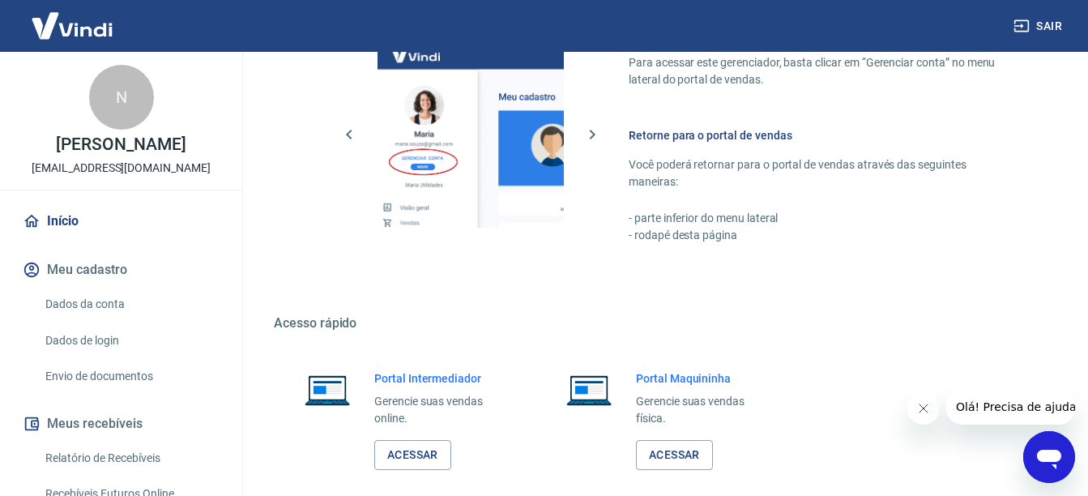
scroll to position [986, 0]
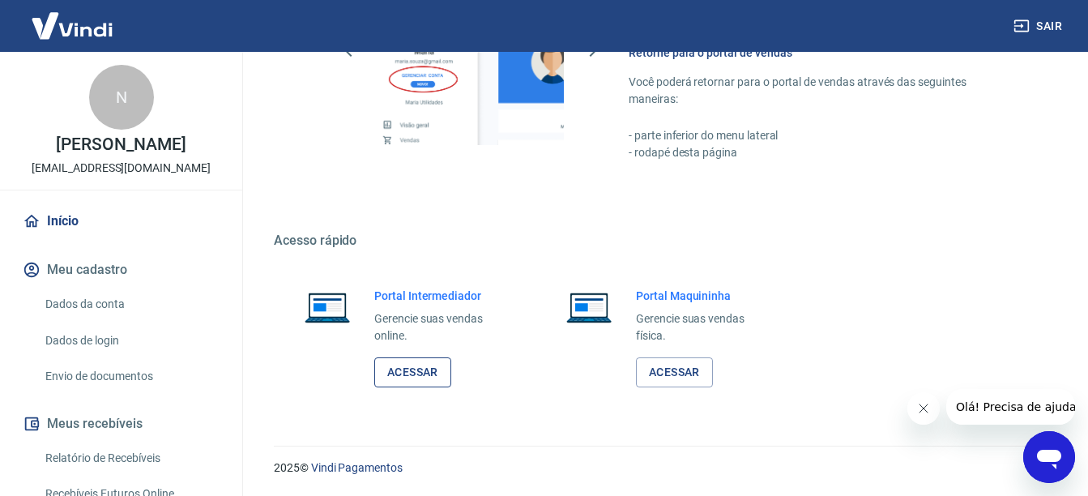
click at [416, 366] on link "Acessar" at bounding box center [412, 372] width 77 height 30
click at [412, 376] on link "Acessar" at bounding box center [412, 372] width 77 height 30
click at [409, 361] on link "Acessar" at bounding box center [412, 372] width 77 height 30
drag, startPoint x: 1055, startPoint y: 15, endPoint x: 1048, endPoint y: 9, distance: 8.6
click at [1053, 17] on button "Sair" at bounding box center [1039, 26] width 58 height 30
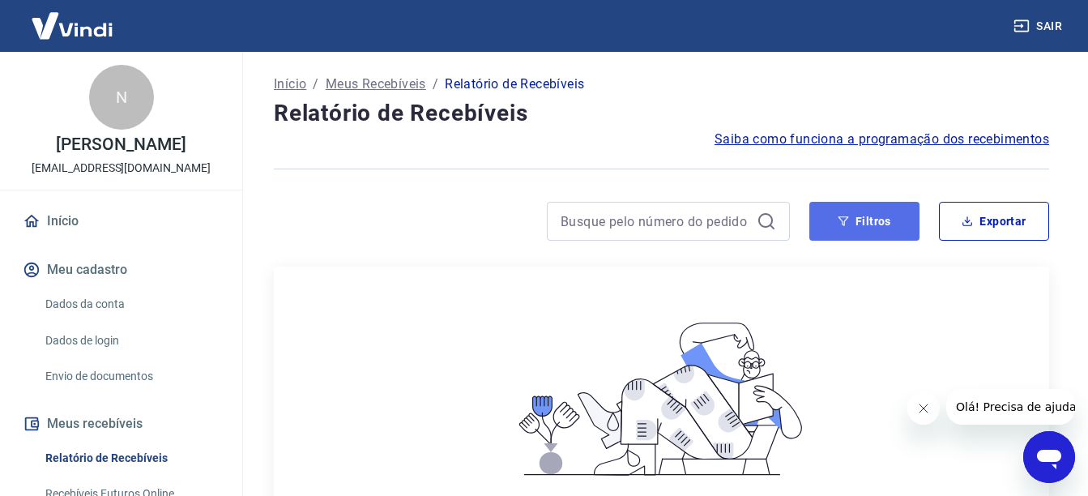
click at [868, 207] on button "Filtros" at bounding box center [864, 221] width 110 height 39
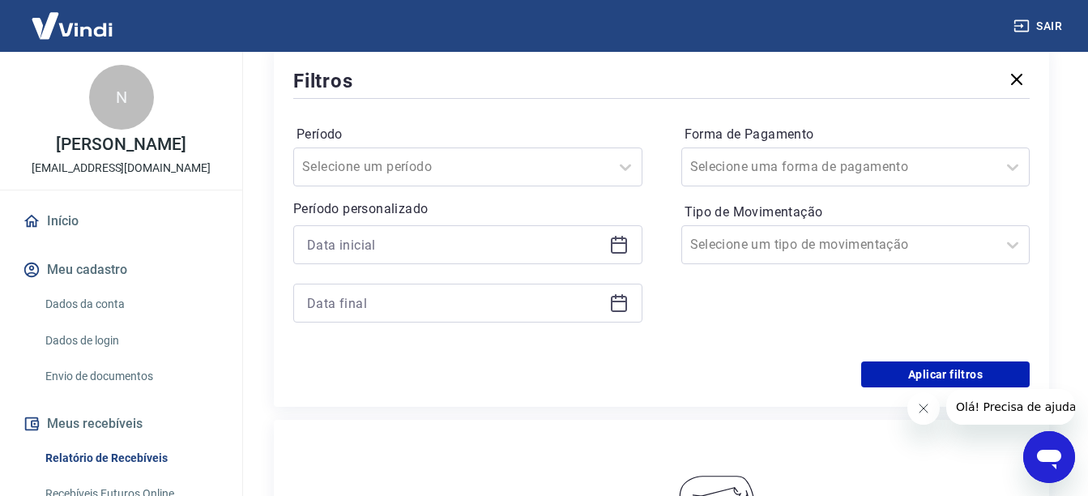
scroll to position [243, 0]
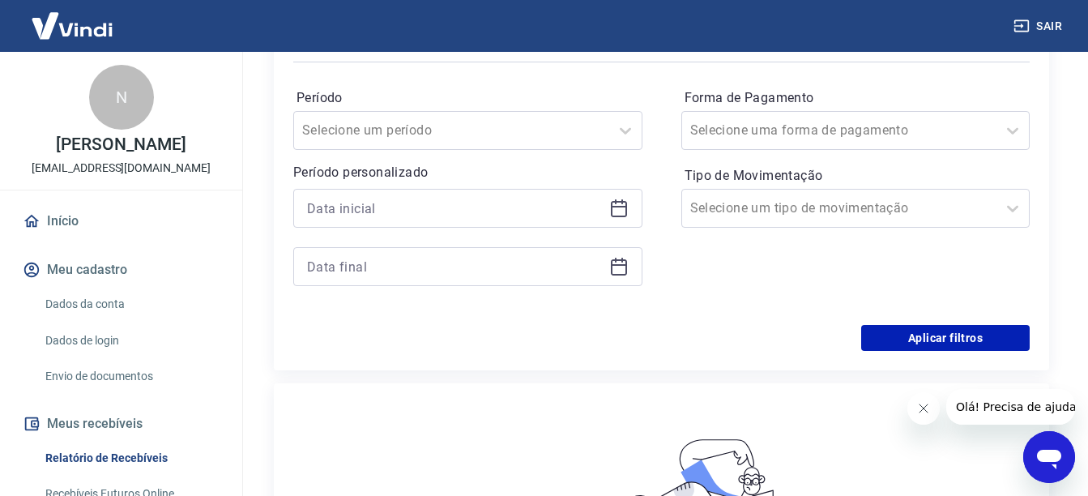
click at [509, 93] on label "Período" at bounding box center [467, 97] width 343 height 19
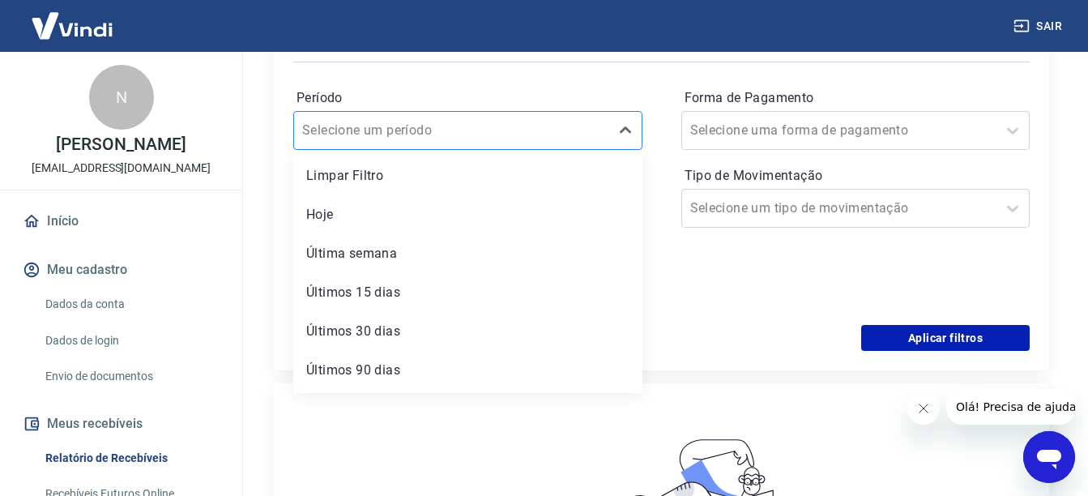
click at [485, 139] on div at bounding box center [451, 130] width 299 height 23
click at [513, 96] on label "Período" at bounding box center [467, 97] width 343 height 19
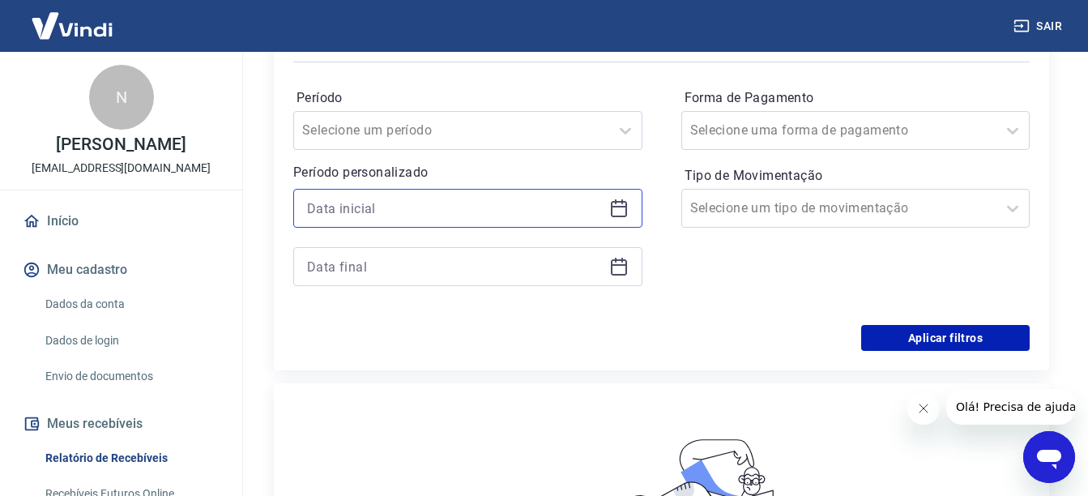
click at [524, 200] on input at bounding box center [455, 208] width 296 height 24
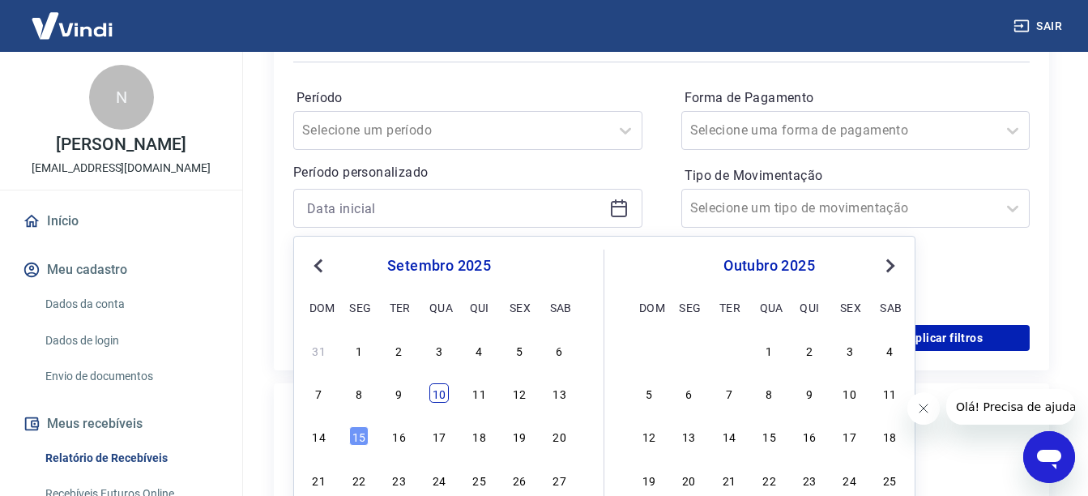
click at [442, 397] on div "10" at bounding box center [438, 392] width 19 height 19
type input "[DATE]"
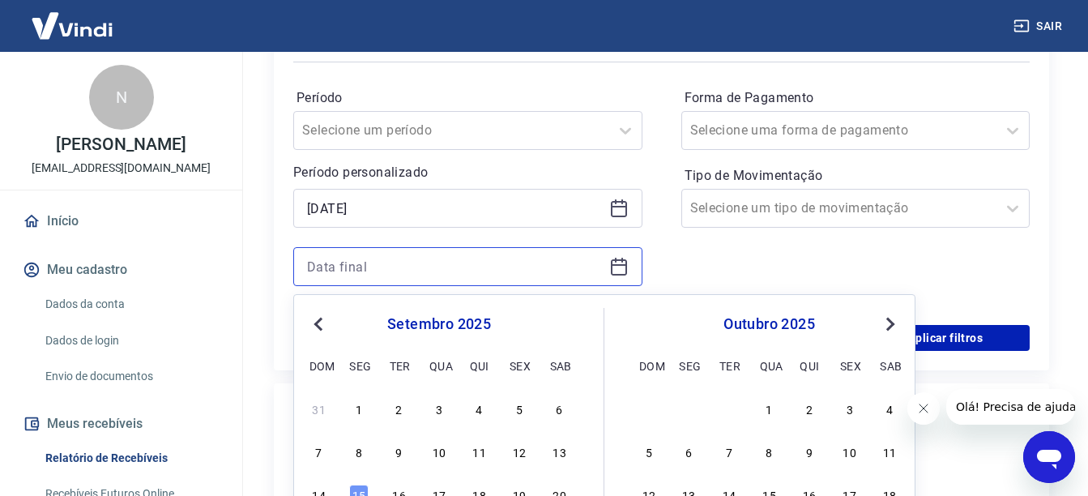
click at [511, 258] on input at bounding box center [455, 266] width 296 height 24
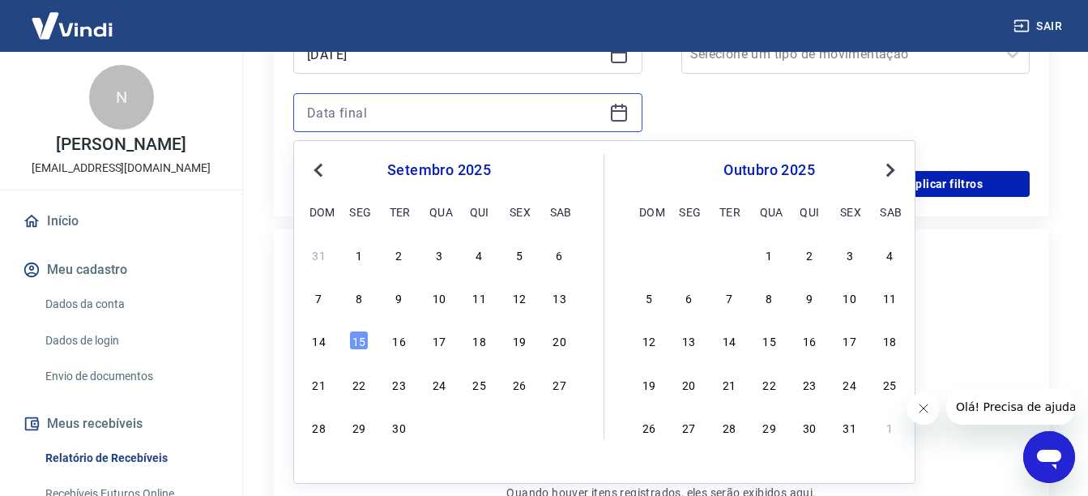
scroll to position [405, 0]
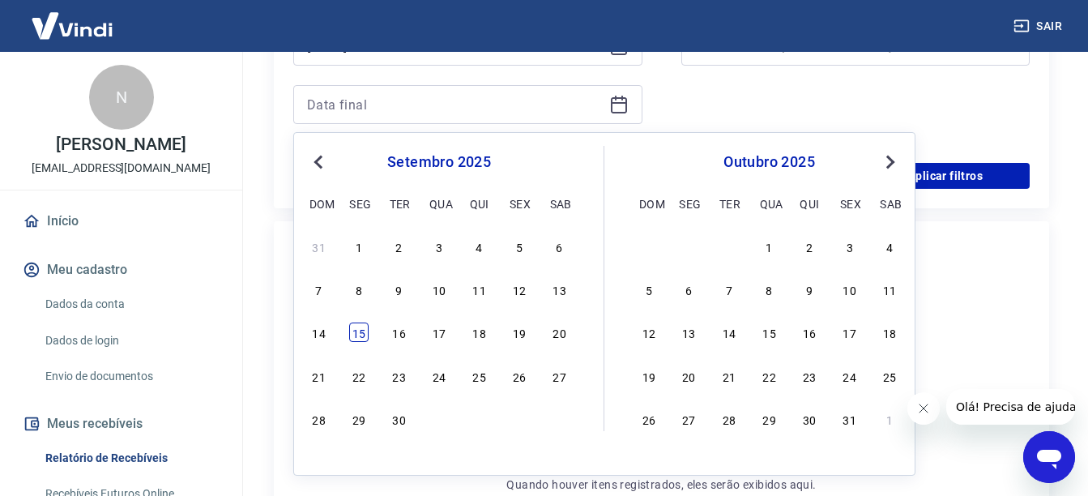
click at [356, 333] on div "15" at bounding box center [358, 331] width 19 height 19
type input "[DATE]"
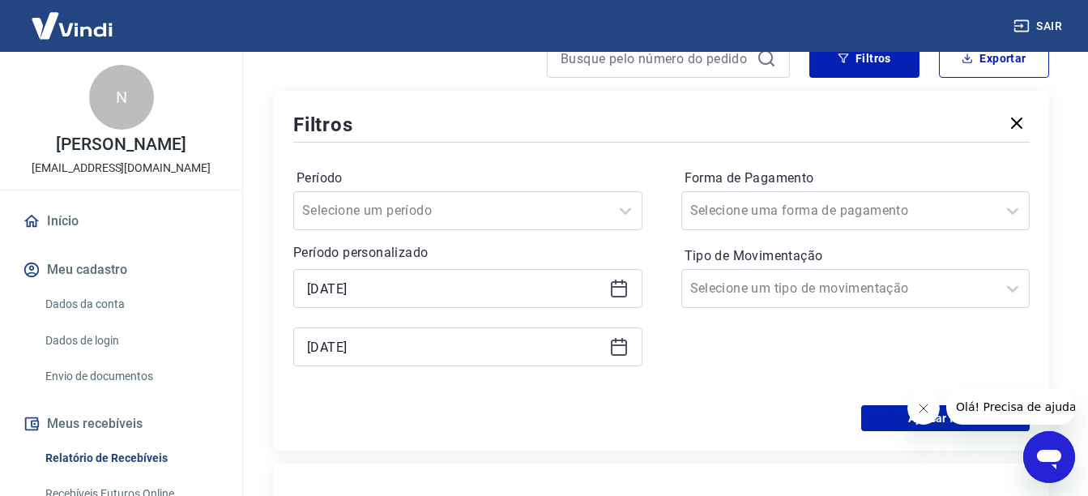
scroll to position [324, 0]
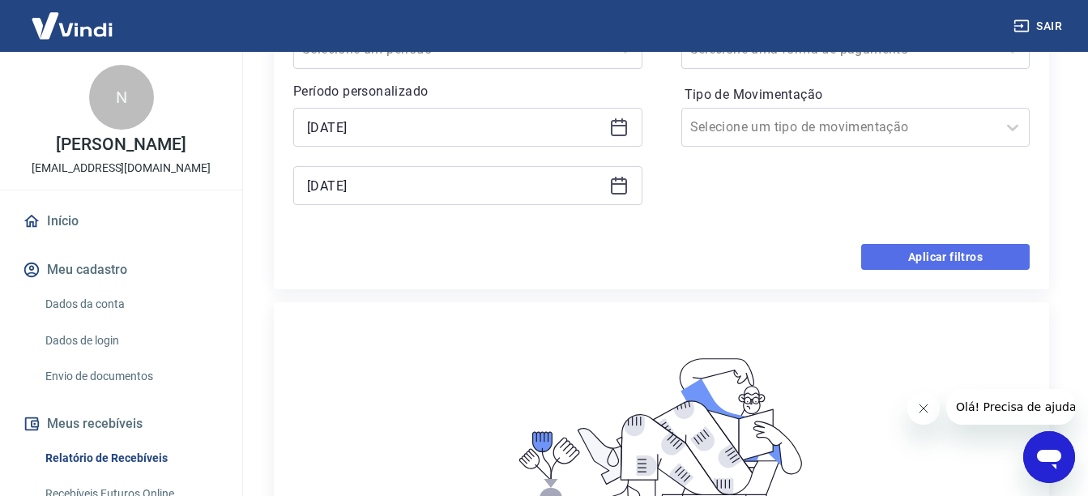
click at [930, 257] on button "Aplicar filtros" at bounding box center [945, 257] width 168 height 26
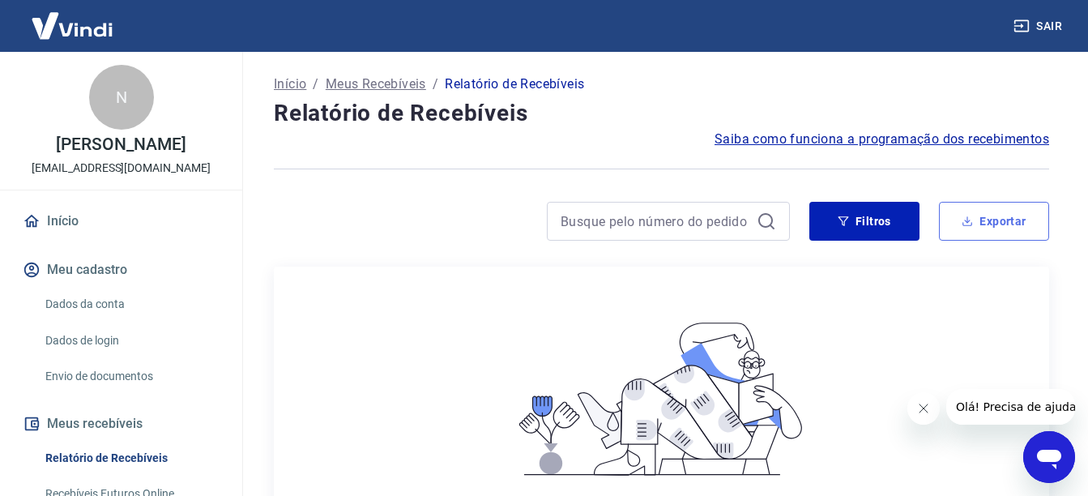
click at [970, 222] on icon "button" at bounding box center [967, 220] width 11 height 11
type input "[DATE]"
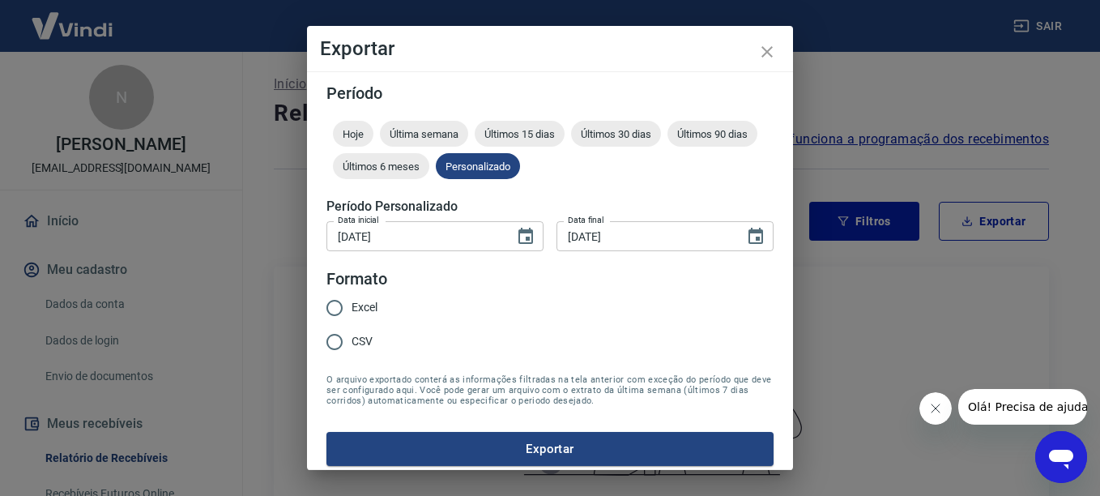
click at [344, 341] on input "CSV" at bounding box center [335, 342] width 34 height 34
radio input "true"
click at [520, 463] on button "Exportar" at bounding box center [549, 449] width 447 height 34
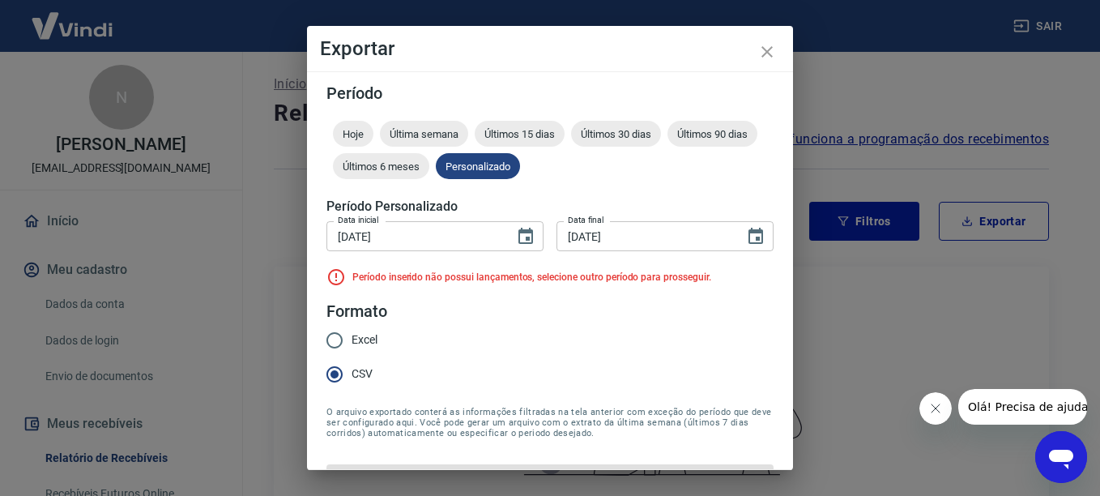
click at [892, 358] on div "Exportar Período Hoje Última semana Últimos 15 dias Últimos 30 dias Últimos 90 …" at bounding box center [550, 248] width 1100 height 496
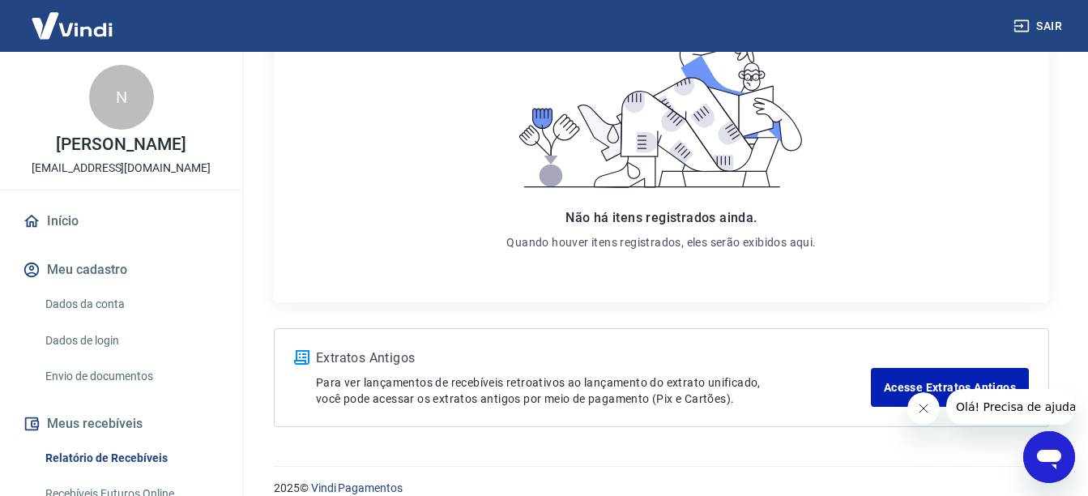
scroll to position [309, 0]
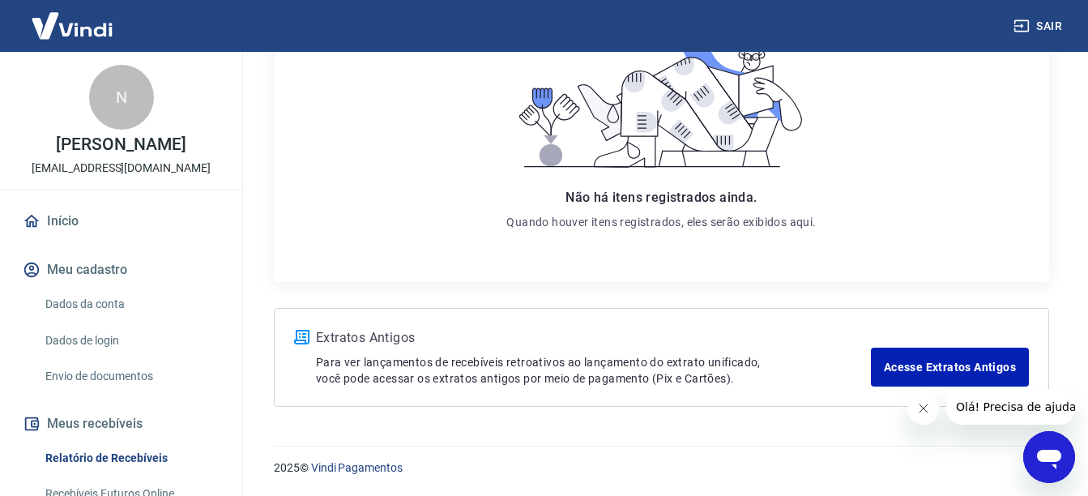
click at [87, 143] on p "Nathalia Ramos Laner" at bounding box center [121, 144] width 130 height 17
click at [112, 98] on div "N" at bounding box center [121, 97] width 65 height 65
click at [113, 303] on link "Dados da conta" at bounding box center [131, 304] width 184 height 33
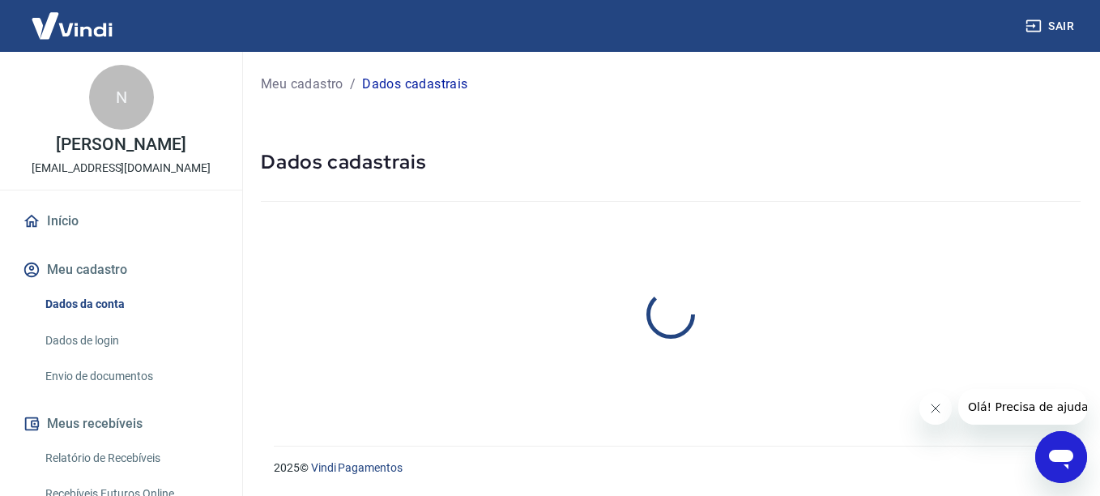
select select "RS"
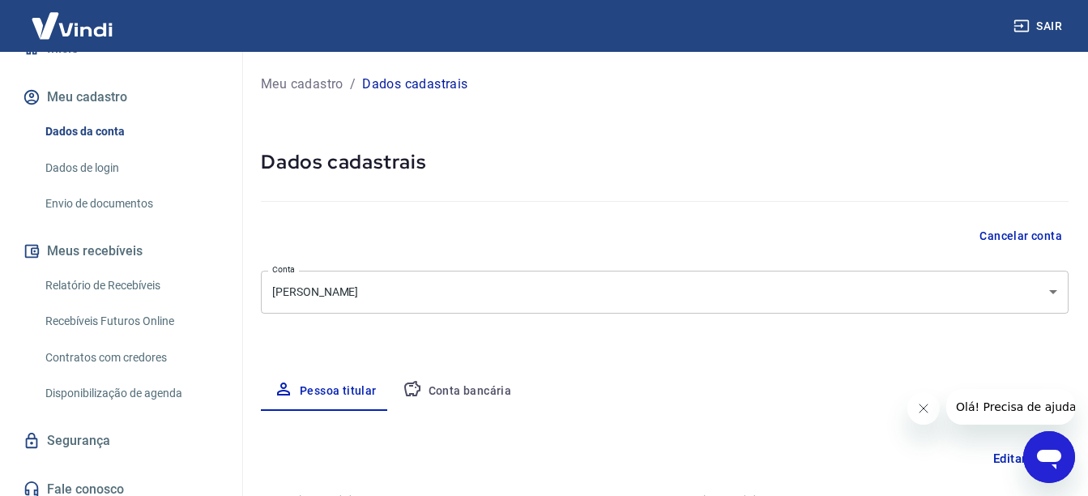
scroll to position [184, 0]
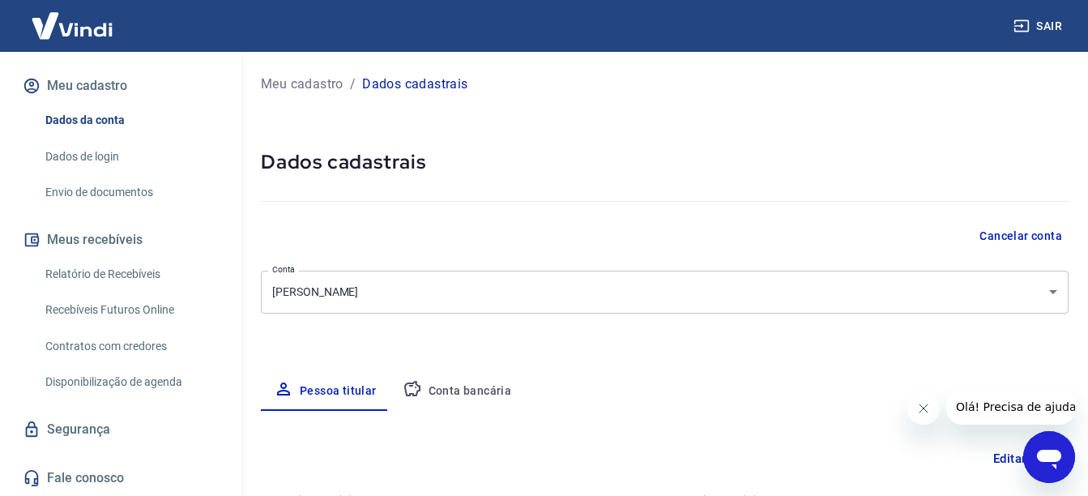
click at [123, 177] on link "Envio de documentos" at bounding box center [131, 192] width 184 height 33
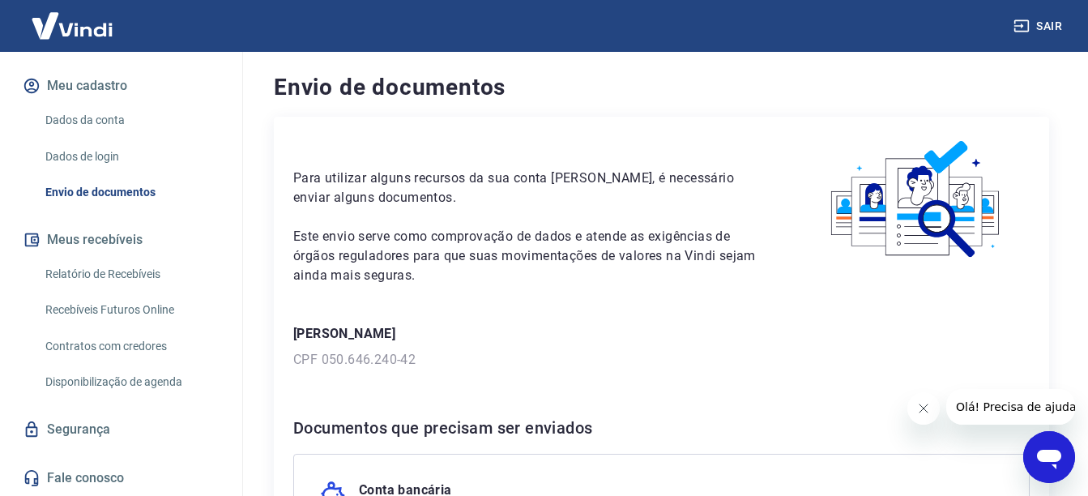
click at [100, 164] on link "Dados de login" at bounding box center [131, 156] width 184 height 33
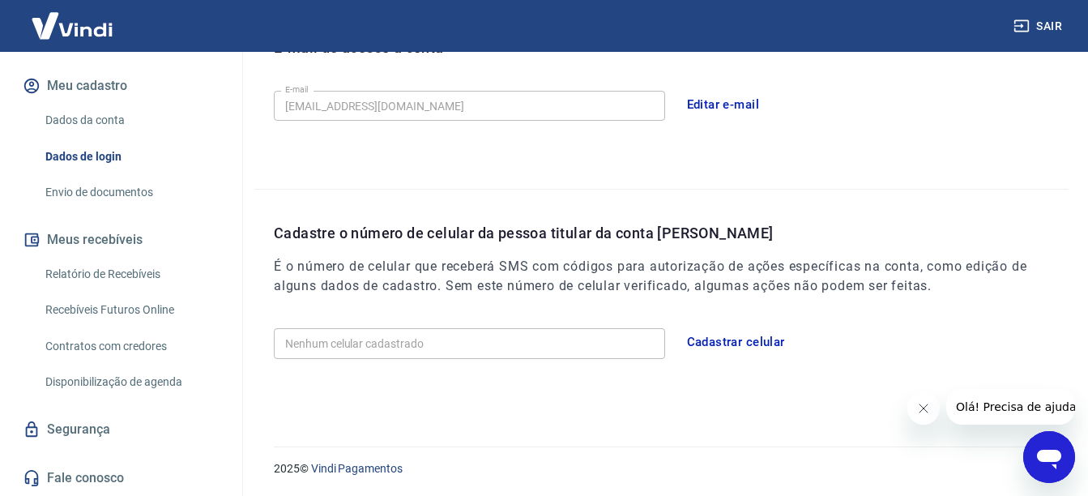
scroll to position [487, 0]
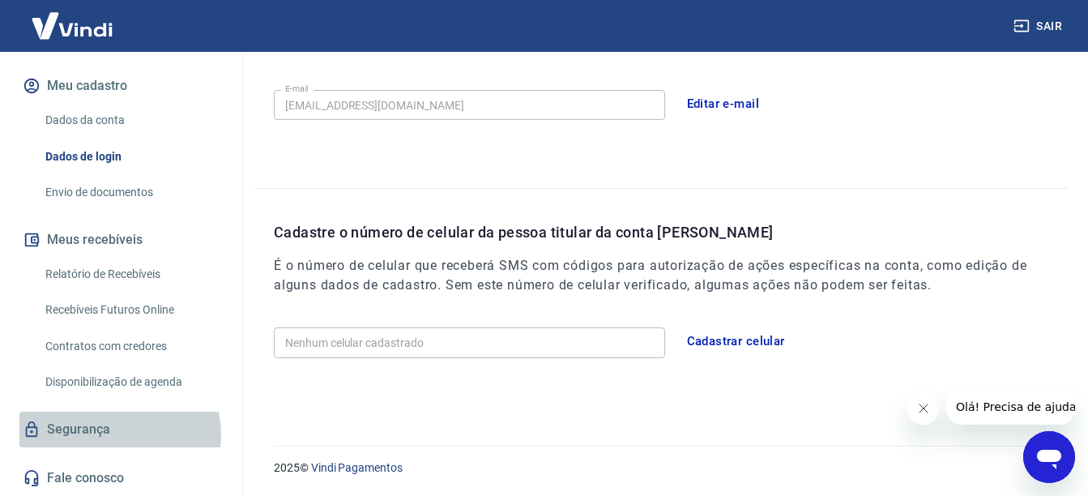
click at [118, 434] on link "Segurança" at bounding box center [120, 429] width 203 height 36
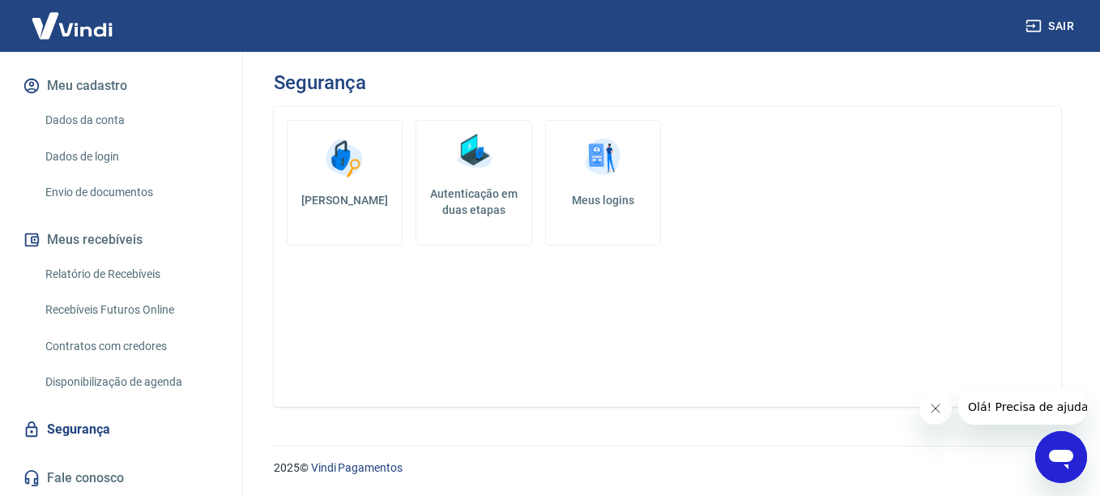
click at [89, 480] on link "Fale conosco" at bounding box center [120, 478] width 203 height 36
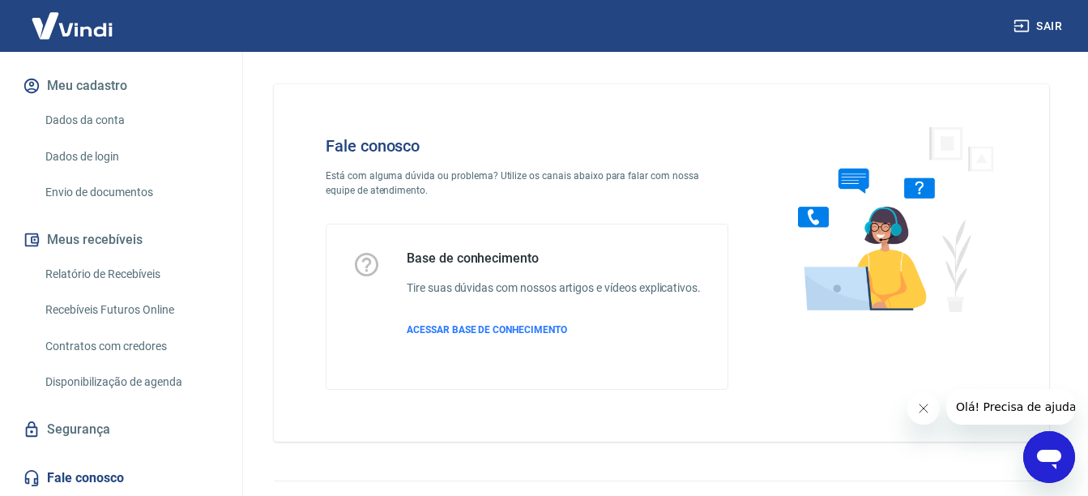
click at [117, 399] on div "Início Meu cadastro Dados da conta Dados de login Envio de documentos Meus rece…" at bounding box center [121, 257] width 242 height 476
click at [126, 380] on link "Disponibilização de agenda" at bounding box center [131, 381] width 184 height 33
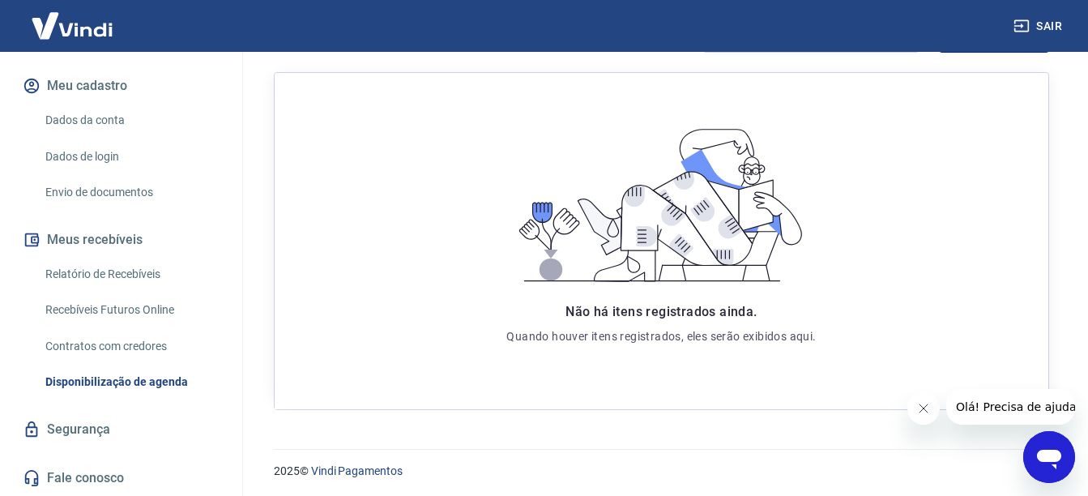
scroll to position [302, 0]
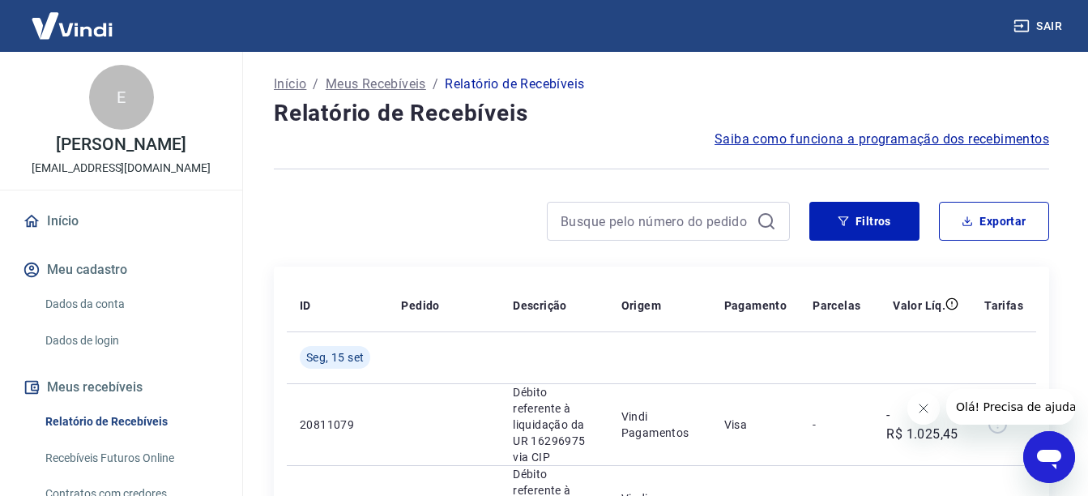
click at [537, 205] on div at bounding box center [532, 221] width 516 height 39
click at [845, 221] on icon "button" at bounding box center [843, 221] width 11 height 10
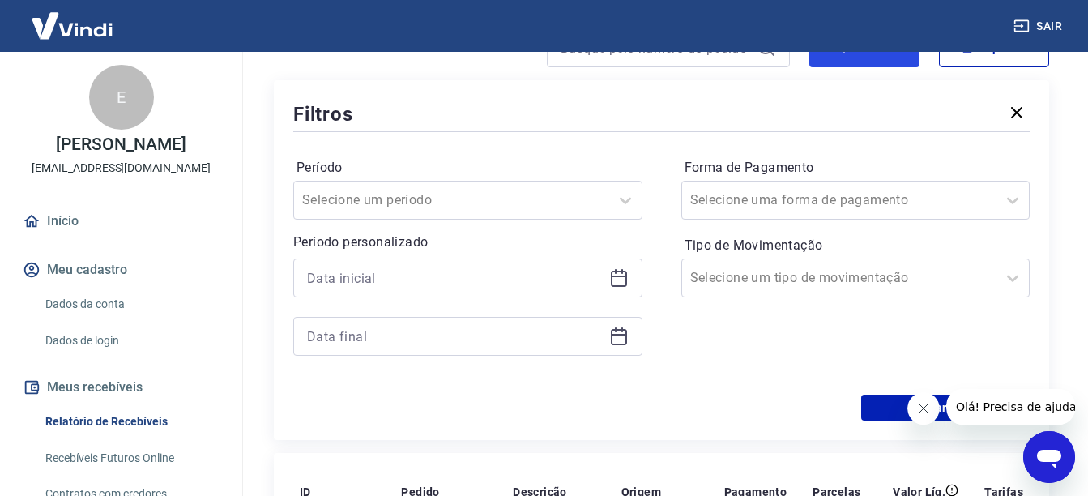
scroll to position [162, 0]
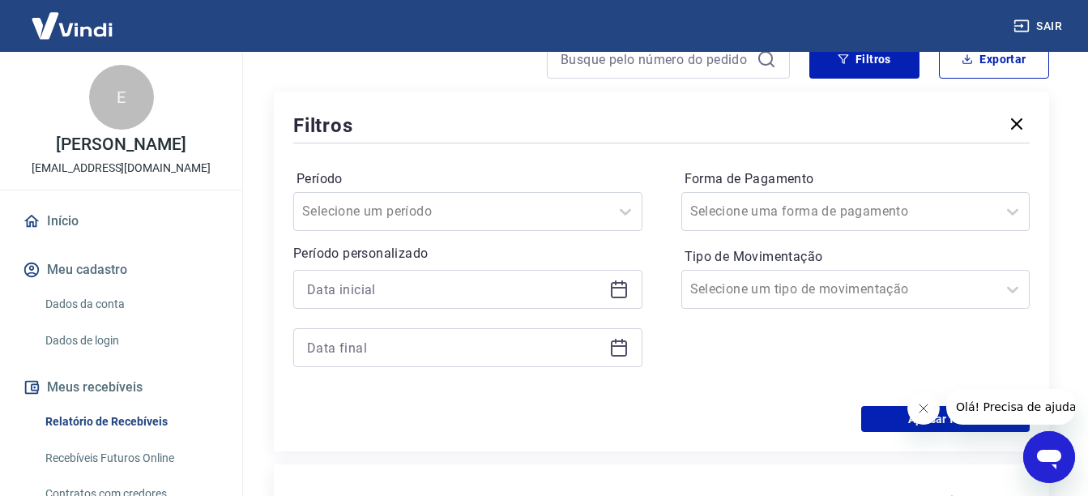
click at [523, 302] on div at bounding box center [467, 289] width 349 height 39
click at [535, 296] on input at bounding box center [455, 289] width 296 height 24
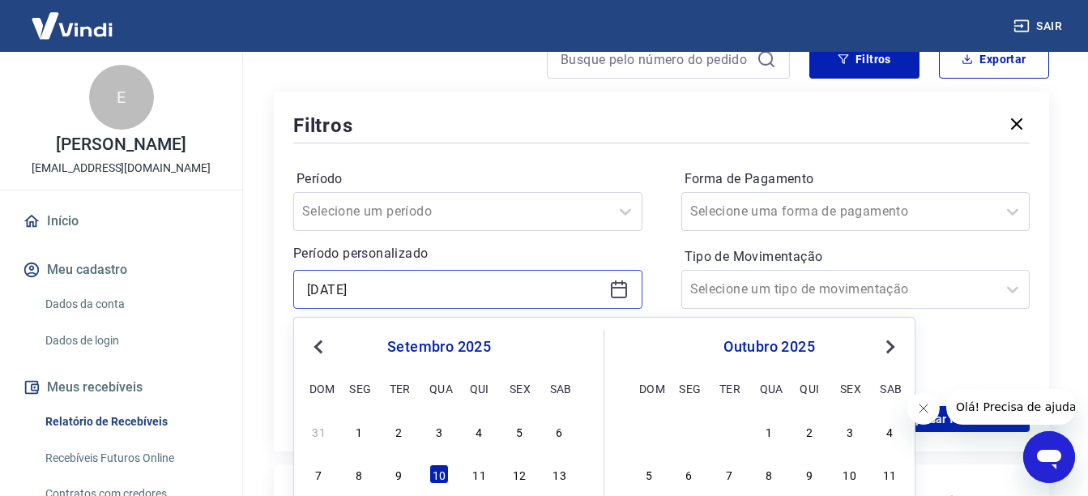
type input "10/09/2025"
click at [437, 306] on div "10/09/2025" at bounding box center [467, 289] width 349 height 39
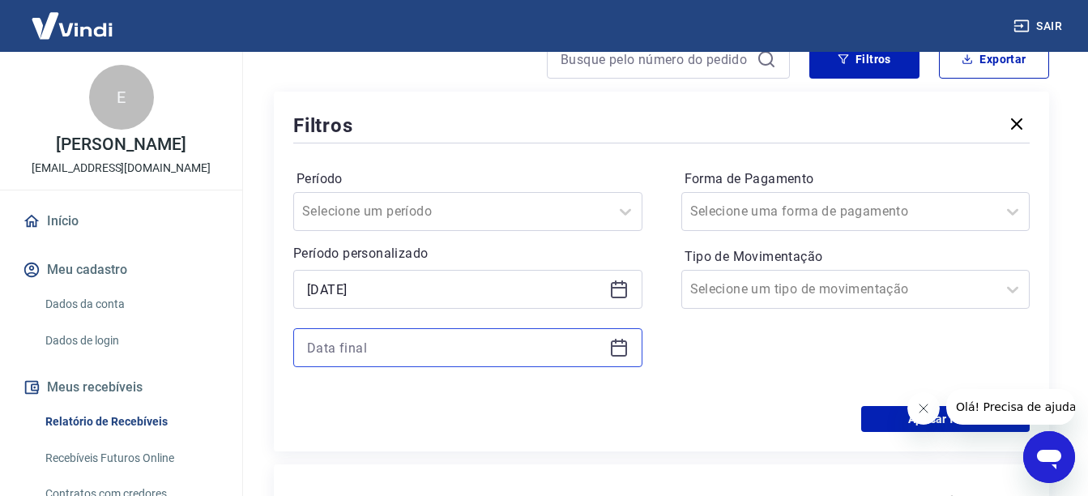
click at [425, 352] on input at bounding box center [455, 347] width 296 height 24
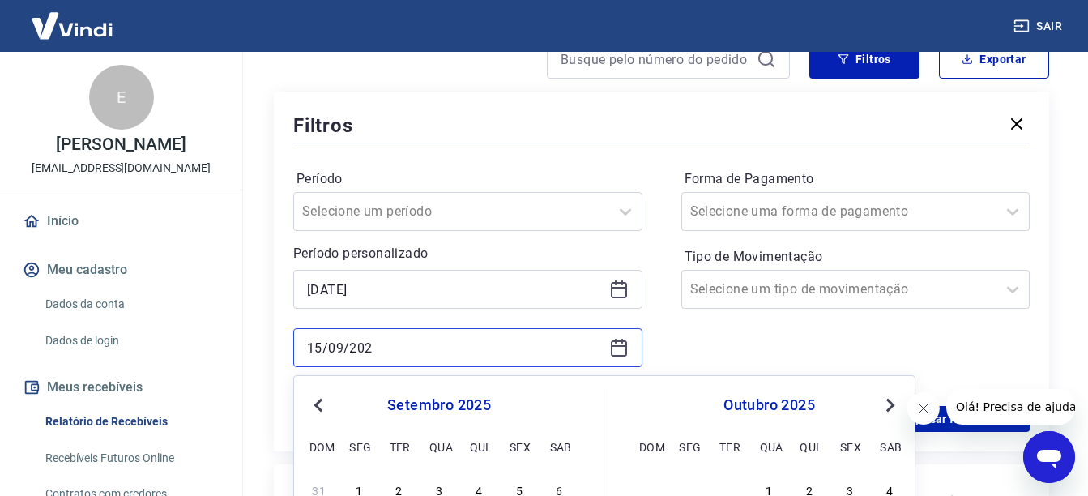
type input "15/09/2025"
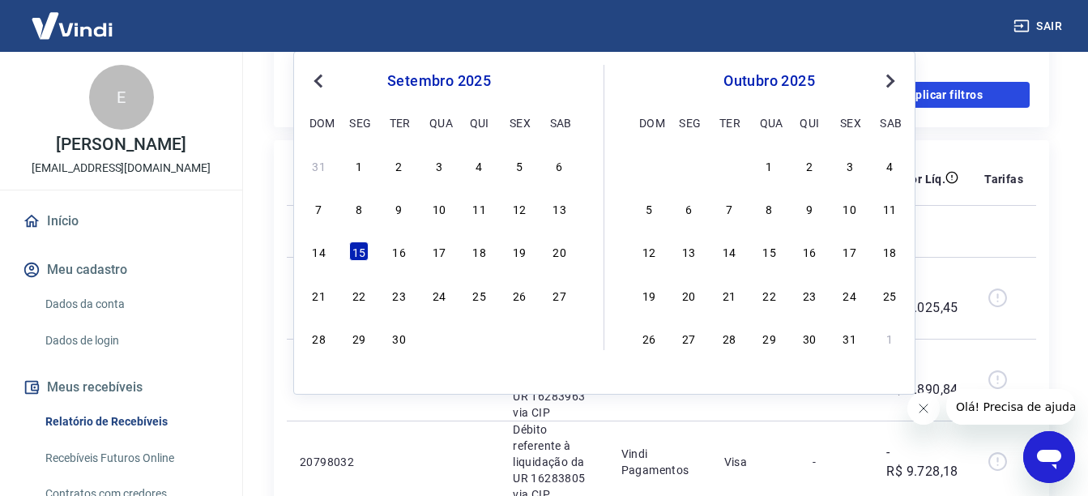
click at [1004, 96] on button "Aplicar filtros" at bounding box center [945, 95] width 168 height 26
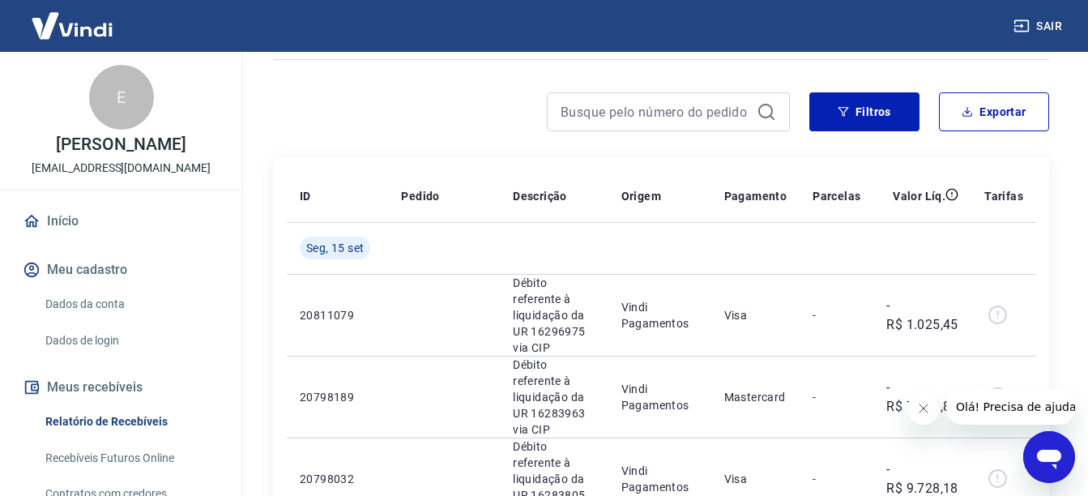
scroll to position [81, 0]
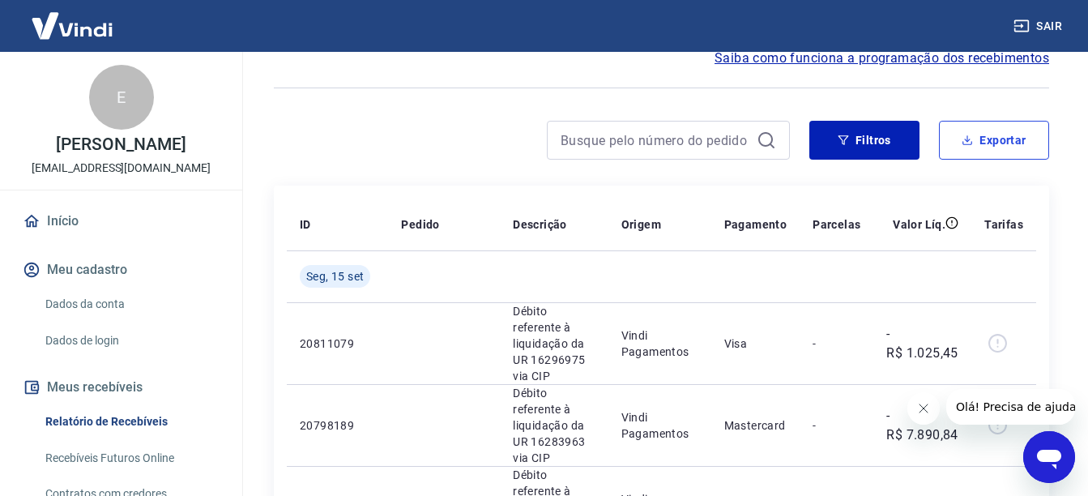
click at [1004, 147] on button "Exportar" at bounding box center [994, 140] width 110 height 39
type input "10/09/2025"
type input "15/09/2025"
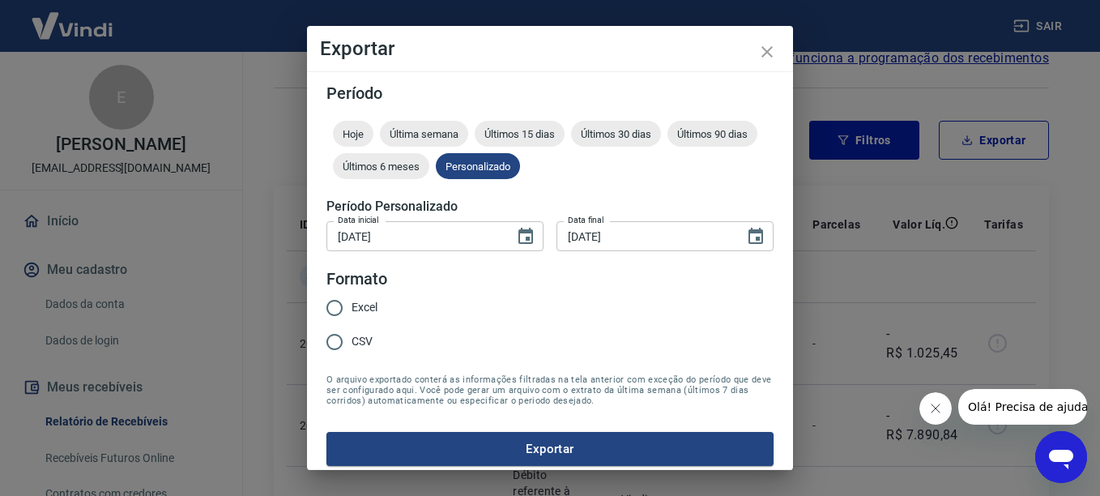
click at [365, 347] on span "CSV" at bounding box center [362, 341] width 21 height 17
click at [352, 347] on input "CSV" at bounding box center [335, 342] width 34 height 34
radio input "true"
click at [579, 441] on button "Exportar" at bounding box center [549, 449] width 447 height 34
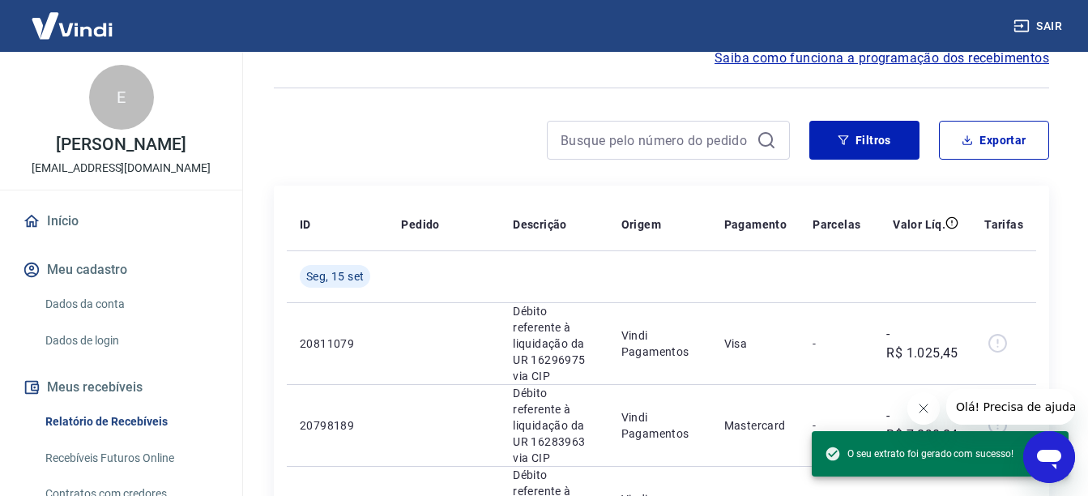
click at [381, 159] on div at bounding box center [532, 140] width 516 height 39
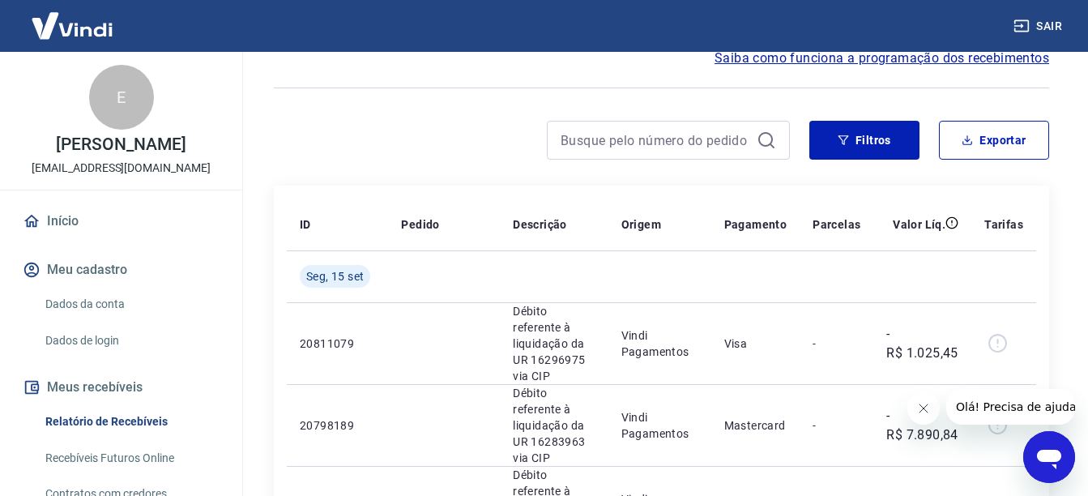
click at [1041, 21] on button "Sair" at bounding box center [1039, 26] width 58 height 30
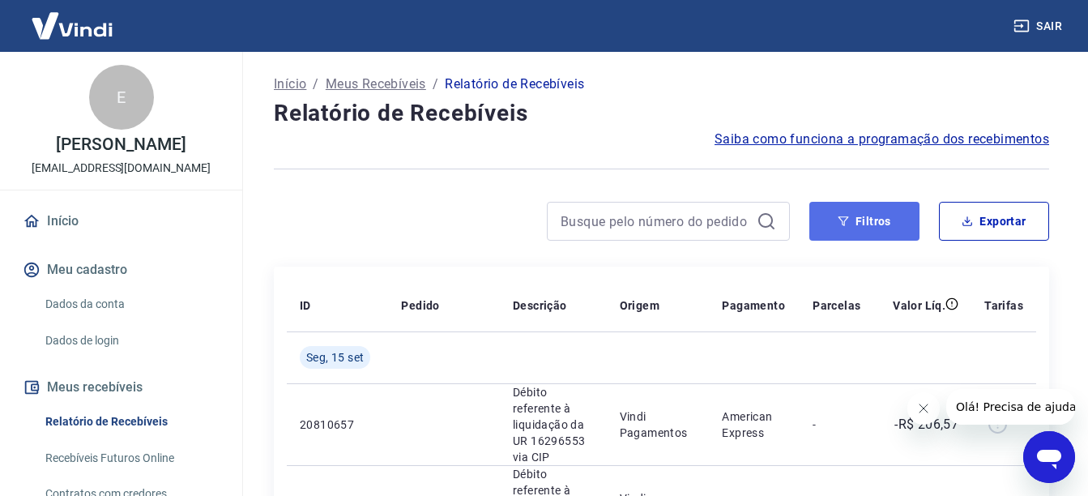
click at [892, 233] on button "Filtros" at bounding box center [864, 221] width 110 height 39
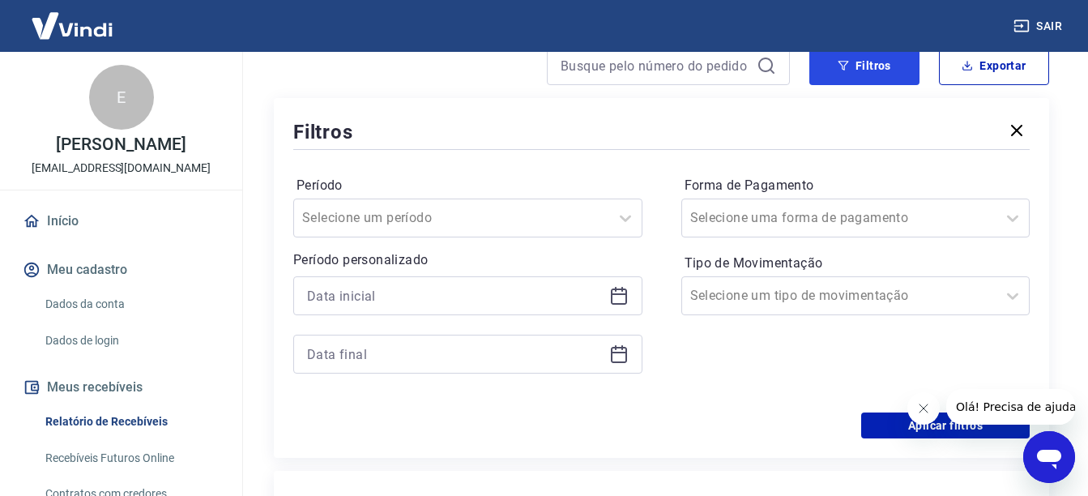
scroll to position [162, 0]
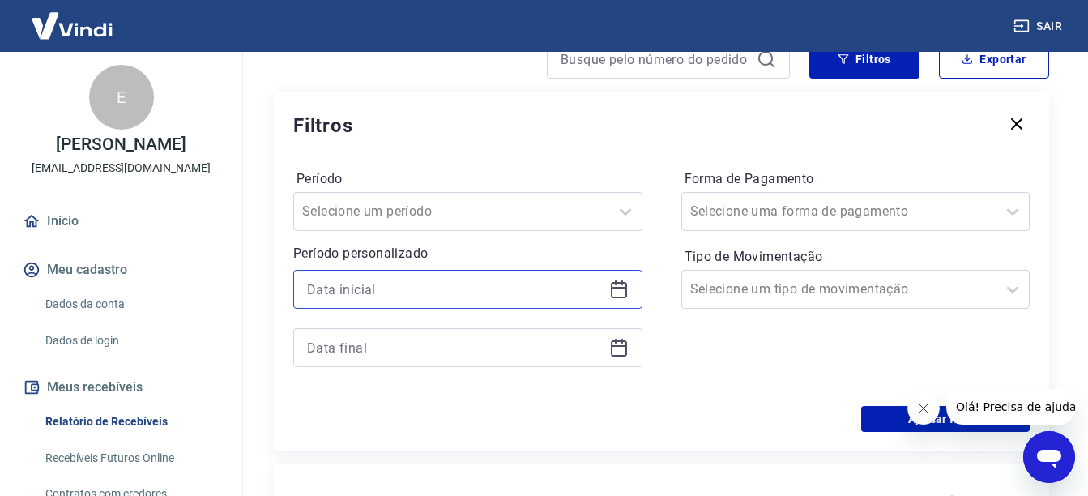
click at [440, 296] on input at bounding box center [455, 289] width 296 height 24
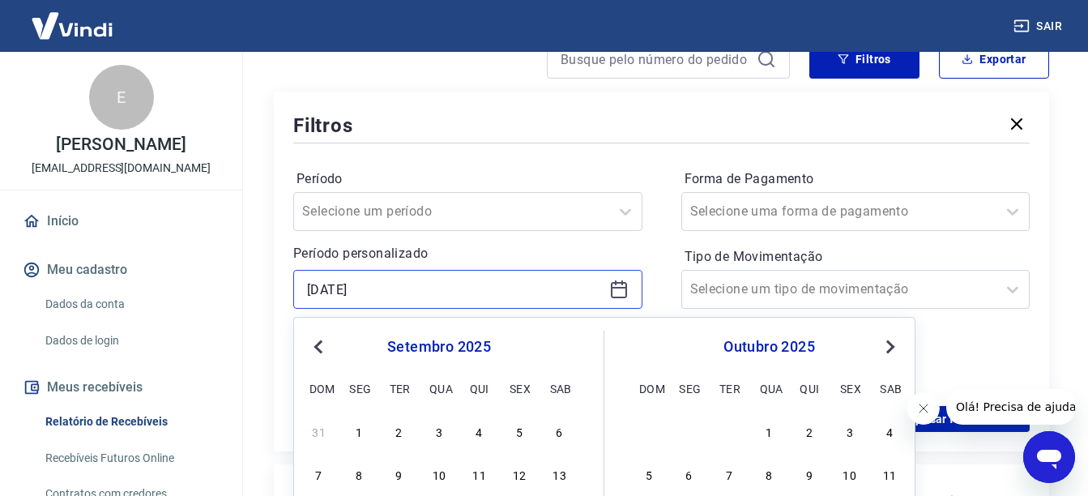
type input "[DATE]"
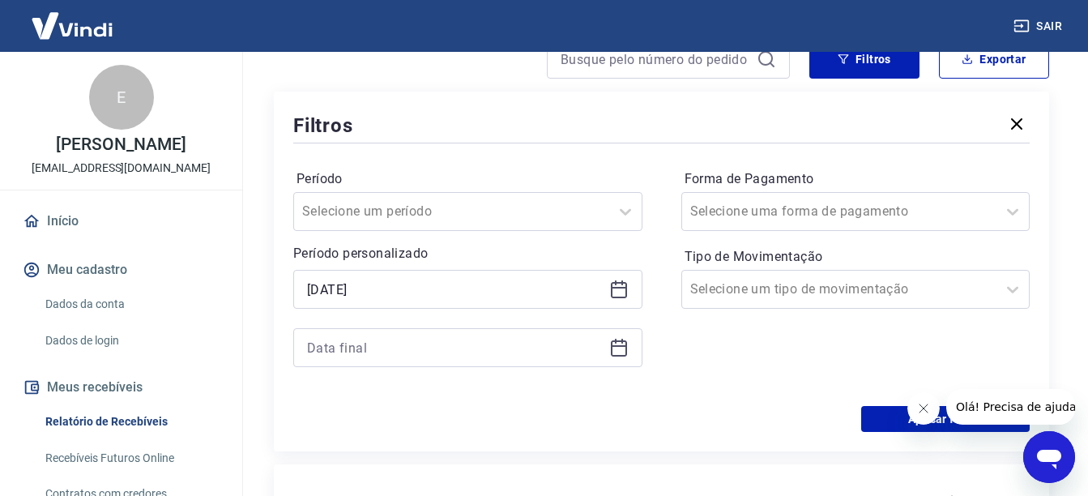
click at [509, 235] on div "Período Selecione um período Período personalizado [DATE]" at bounding box center [467, 276] width 349 height 220
click at [437, 335] on input at bounding box center [455, 347] width 296 height 24
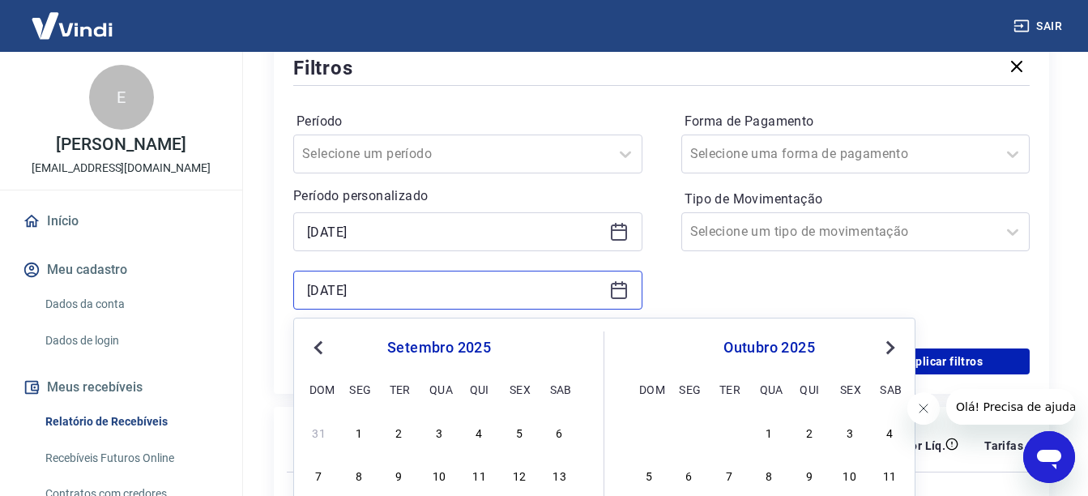
scroll to position [243, 0]
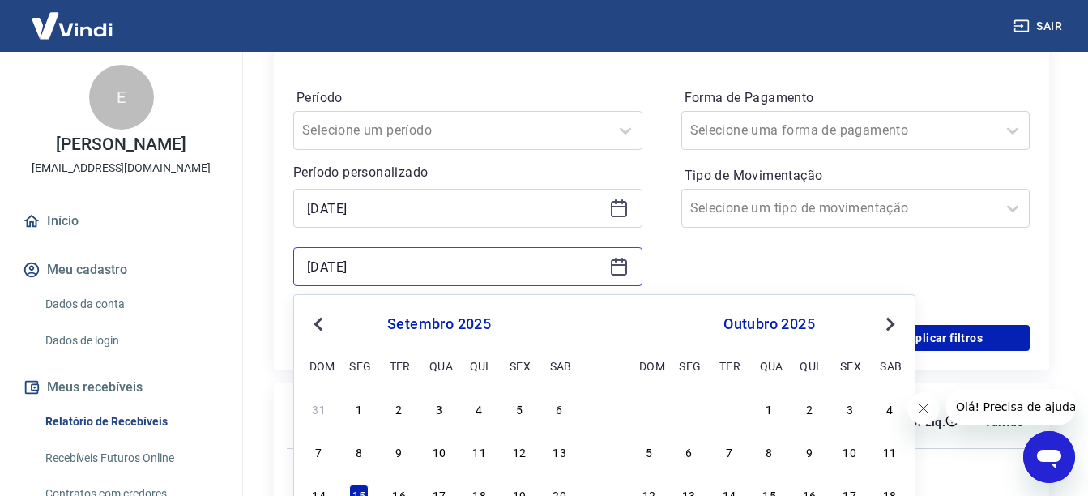
type input "[DATE]"
click at [1030, 275] on div "Filtros Período Selecione um período Período personalizado [DATE] [DATE] Previo…" at bounding box center [661, 191] width 775 height 360
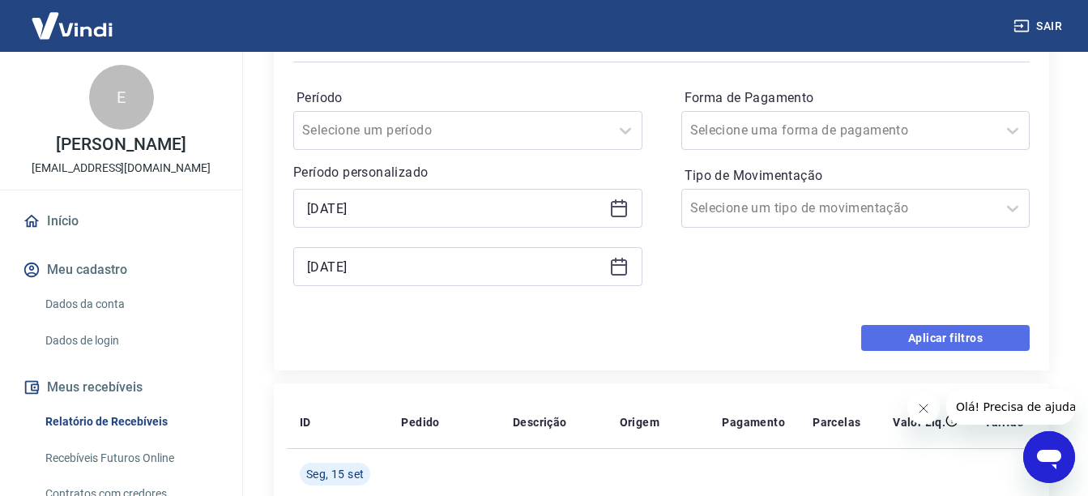
click at [910, 333] on button "Aplicar filtros" at bounding box center [945, 338] width 168 height 26
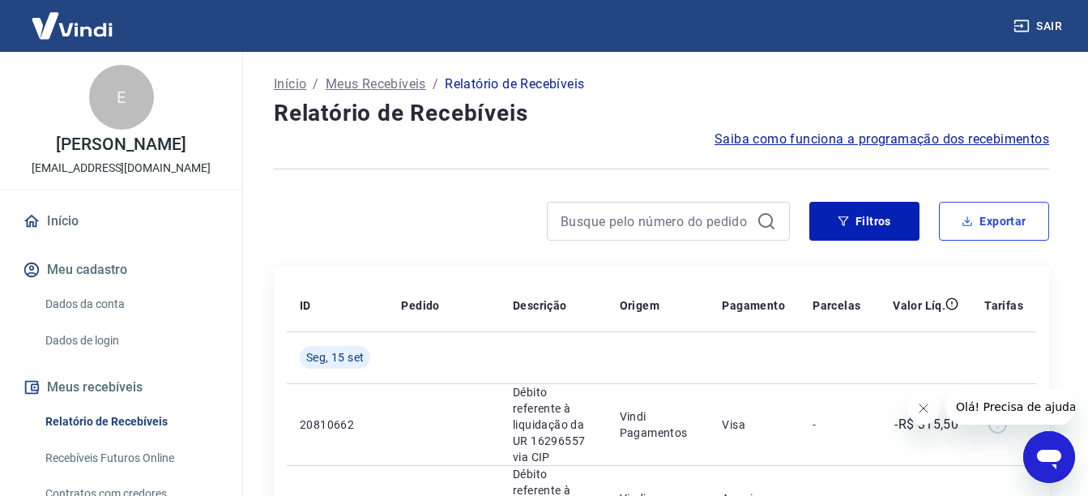
click at [1030, 232] on button "Exportar" at bounding box center [994, 221] width 110 height 39
type input "[DATE]"
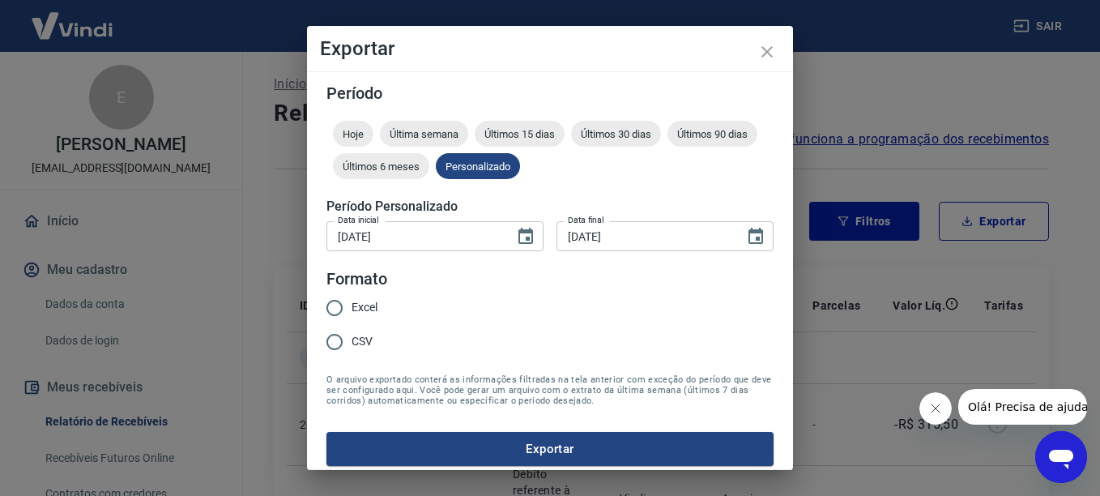
click at [342, 340] on input "CSV" at bounding box center [335, 342] width 34 height 34
radio input "true"
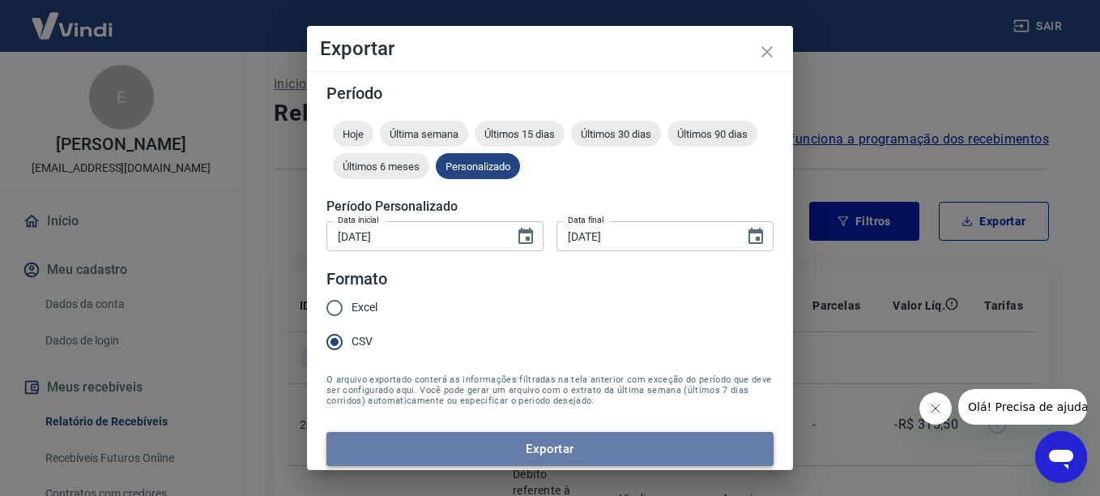
click at [585, 453] on button "Exportar" at bounding box center [549, 449] width 447 height 34
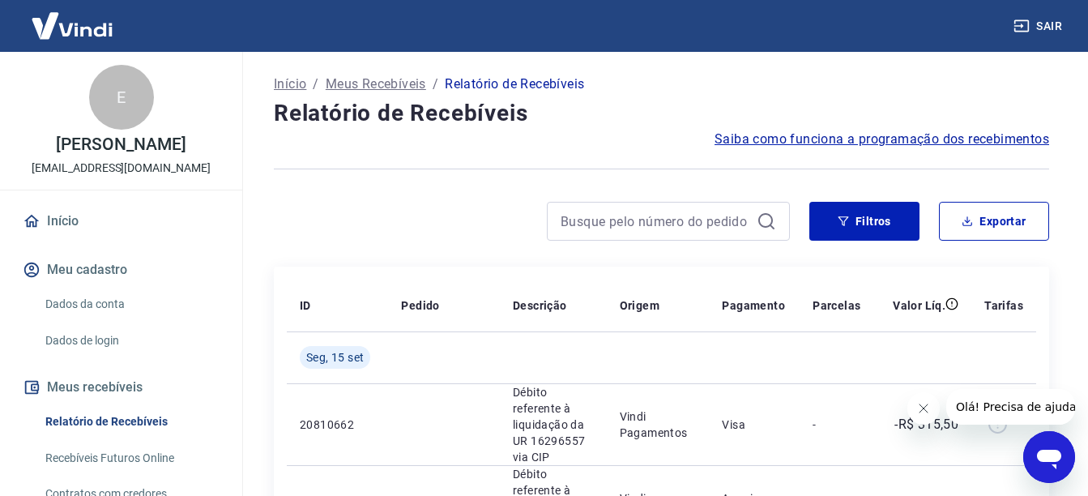
click at [1067, 14] on button "Sair" at bounding box center [1039, 26] width 58 height 30
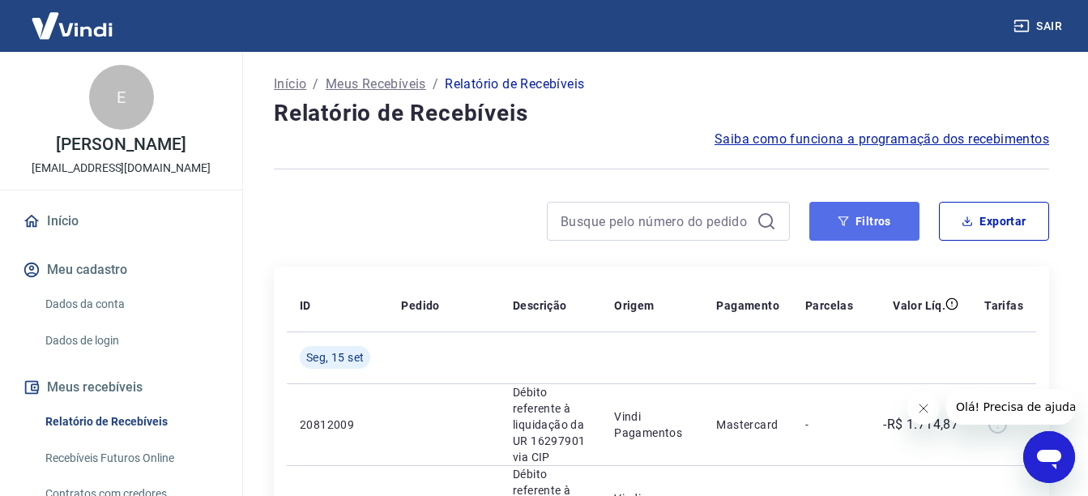
drag, startPoint x: 873, startPoint y: 211, endPoint x: 891, endPoint y: 225, distance: 23.0
click at [873, 211] on button "Filtros" at bounding box center [864, 221] width 110 height 39
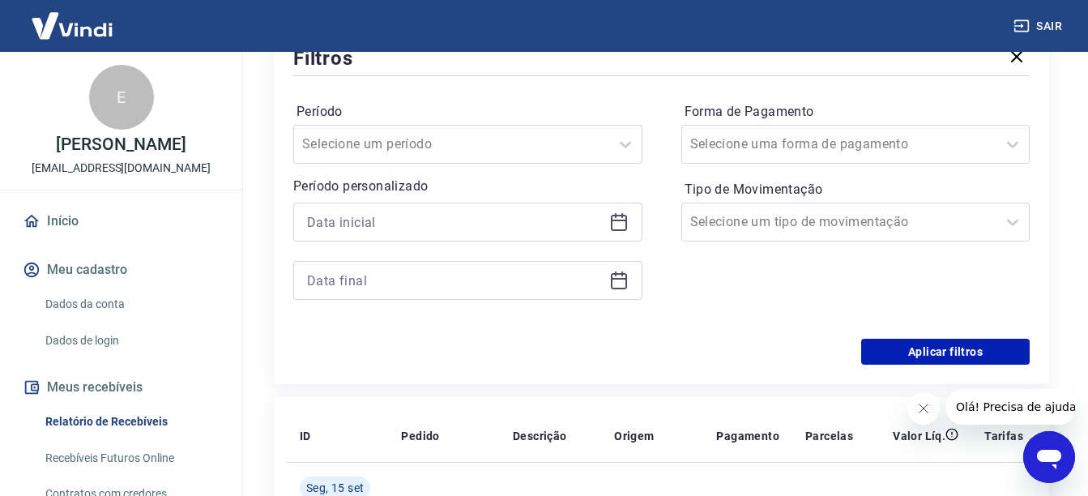
scroll to position [243, 0]
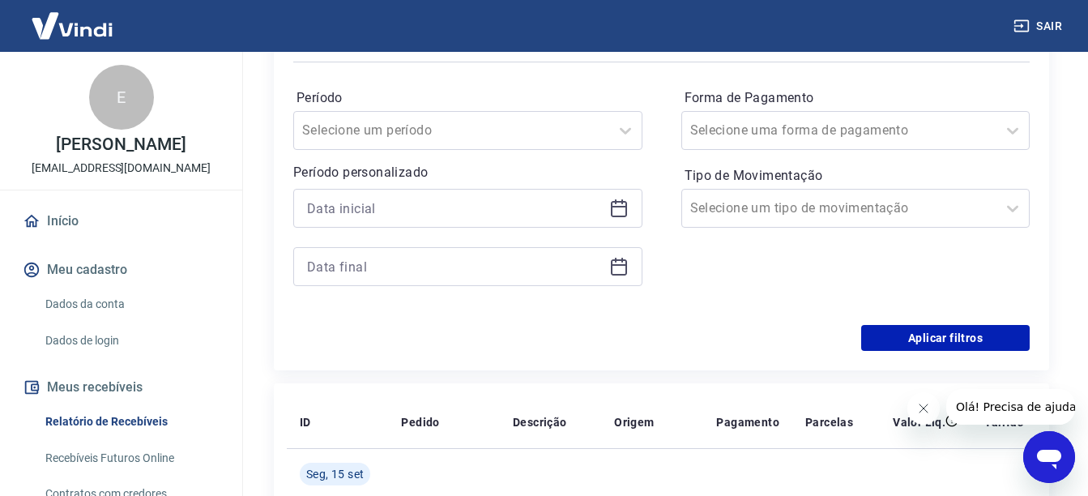
click at [492, 195] on div at bounding box center [467, 208] width 349 height 39
click at [473, 224] on div at bounding box center [467, 208] width 349 height 39
click at [492, 212] on input at bounding box center [455, 208] width 296 height 24
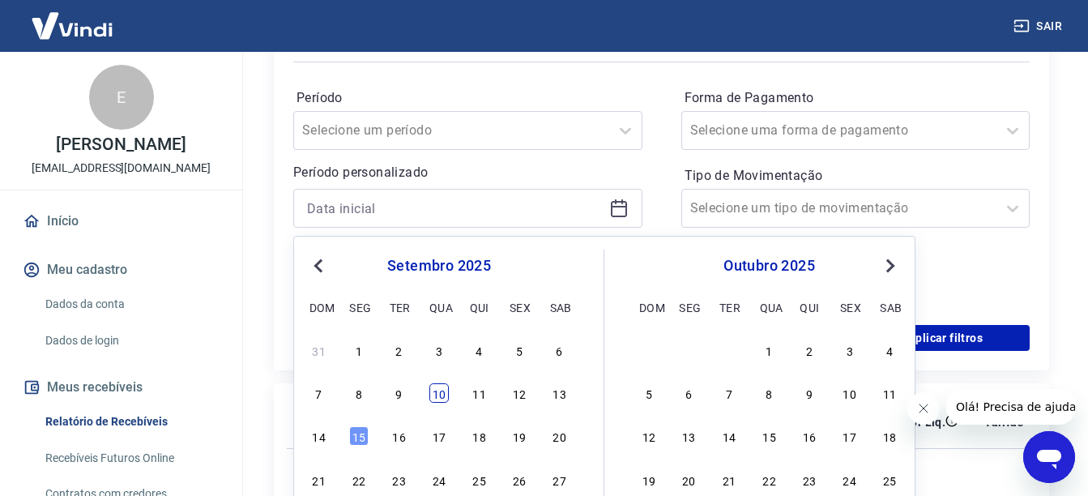
click at [434, 399] on div "10" at bounding box center [438, 392] width 19 height 19
type input "[DATE]"
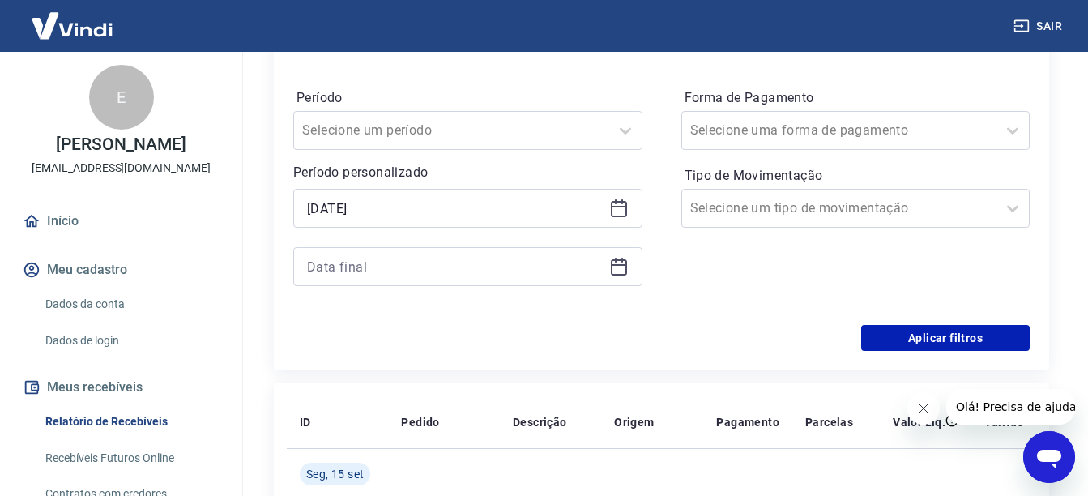
click at [322, 250] on div at bounding box center [467, 266] width 349 height 39
click at [335, 266] on input at bounding box center [455, 266] width 296 height 24
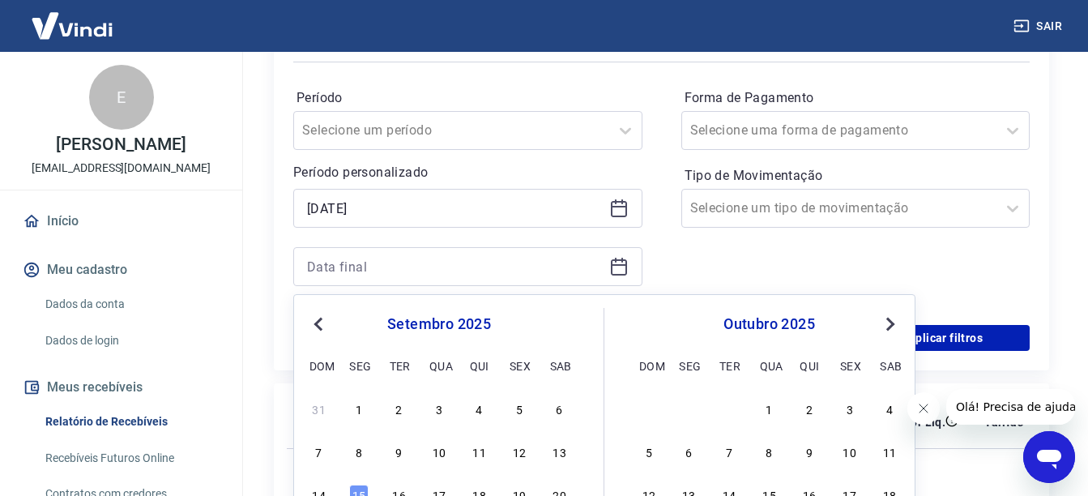
click at [365, 492] on div "15" at bounding box center [358, 493] width 19 height 19
type input "[DATE]"
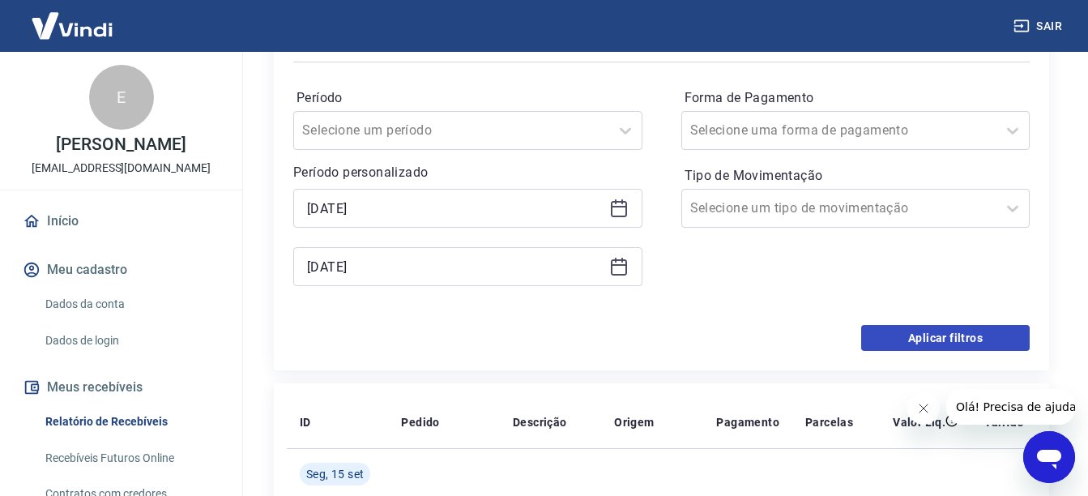
click at [915, 322] on div "Período Selecione um período Período personalizado Selected date: [DATE] [DATE]…" at bounding box center [661, 195] width 736 height 259
click at [918, 352] on div "Filtros Período Selecione um período Período personalizado Selected date: [DATE…" at bounding box center [661, 191] width 775 height 360
click at [923, 350] on button "Aplicar filtros" at bounding box center [945, 338] width 168 height 26
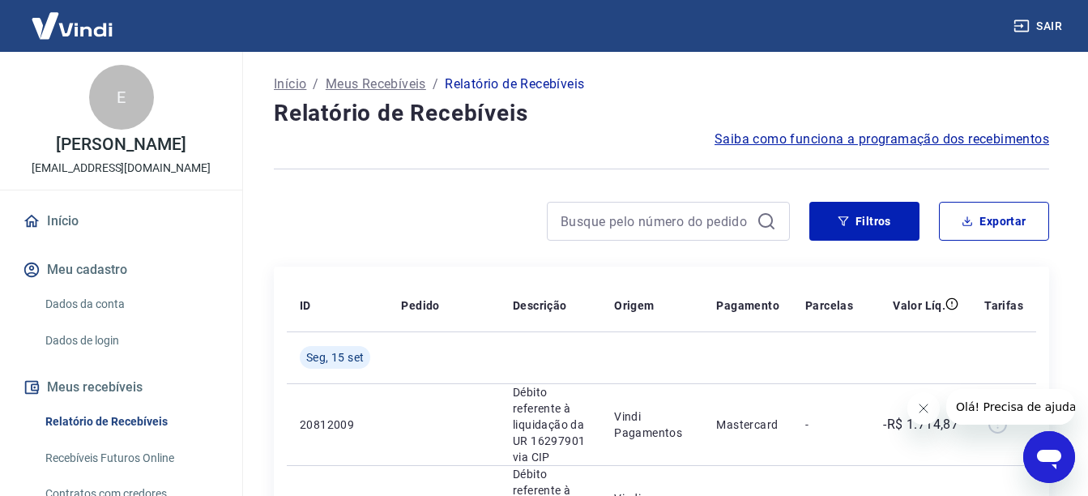
click at [433, 253] on div "Filtros Exportar" at bounding box center [661, 228] width 775 height 52
click at [1040, 238] on button "Exportar" at bounding box center [994, 221] width 110 height 39
type input "[DATE]"
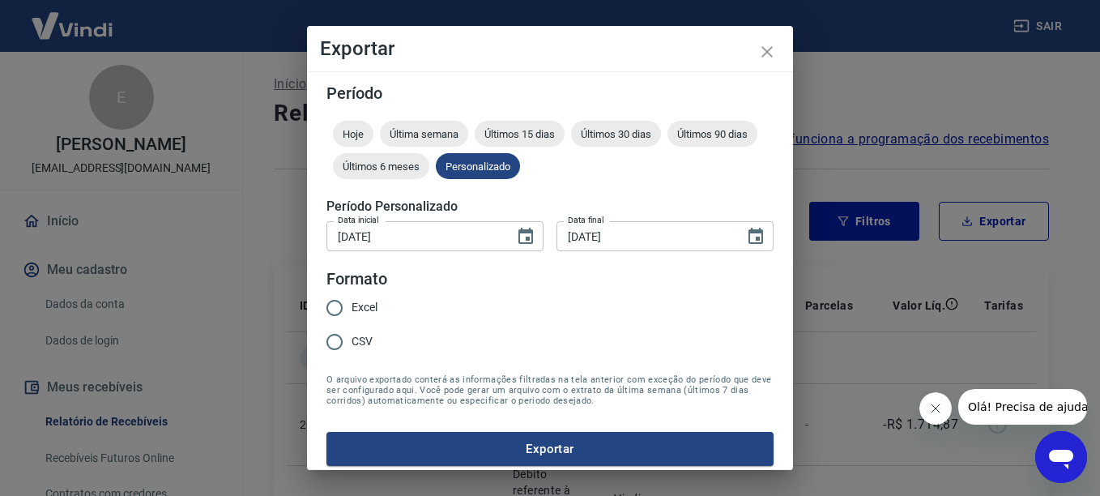
click at [350, 343] on input "CSV" at bounding box center [335, 342] width 34 height 34
radio input "true"
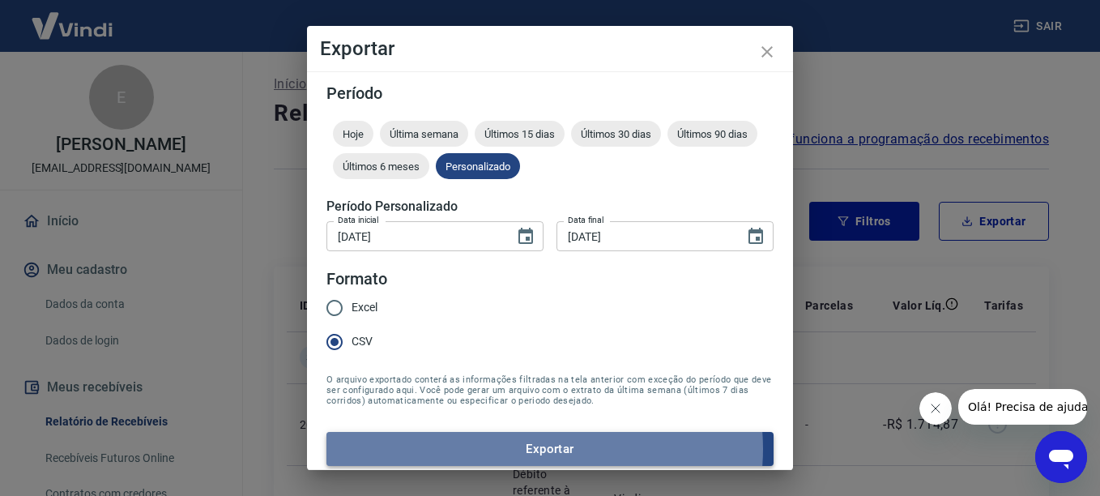
click at [543, 449] on button "Exportar" at bounding box center [549, 449] width 447 height 34
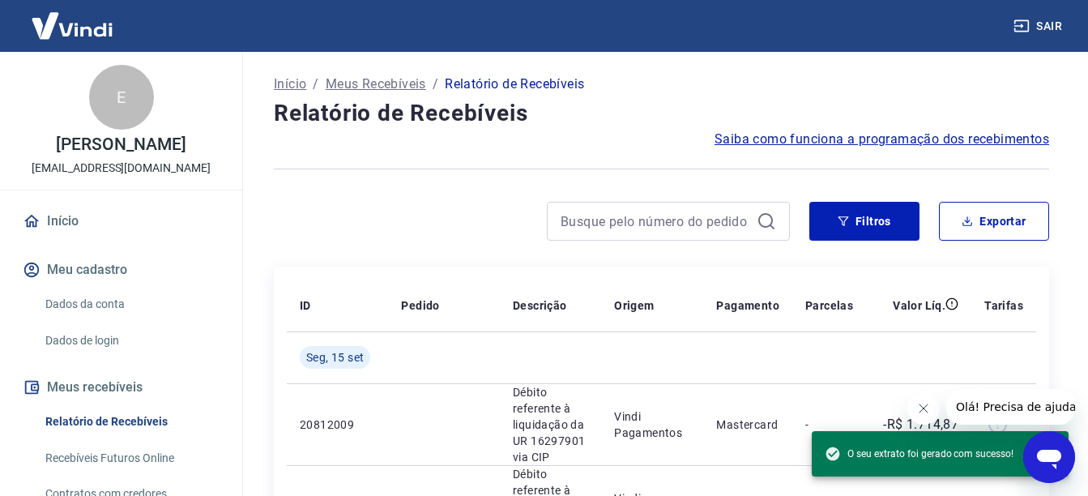
click at [619, 132] on div "Saiba como funciona a programação dos recebimentos" at bounding box center [661, 139] width 775 height 19
